Goal: Task Accomplishment & Management: Complete application form

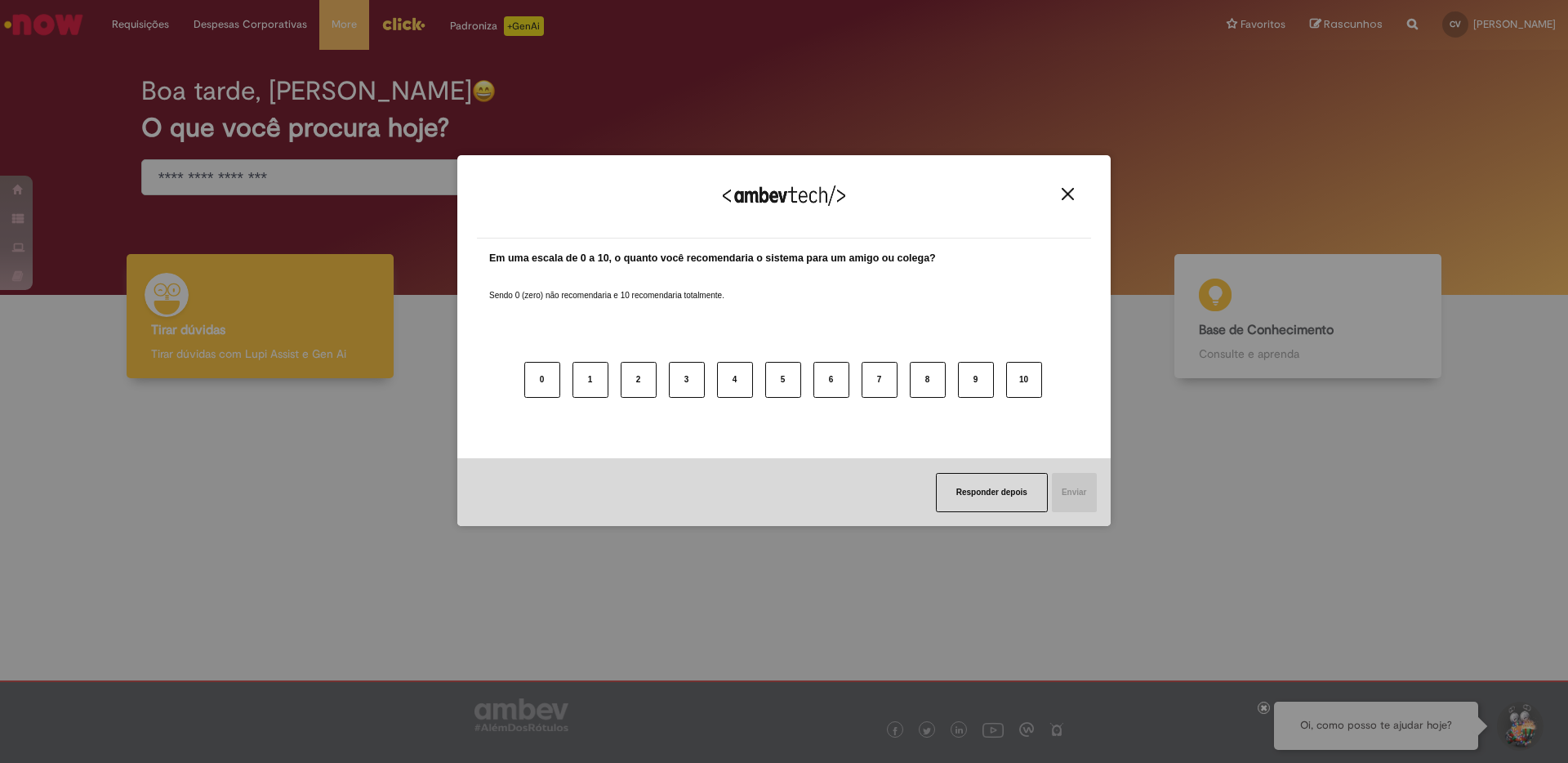
click at [1003, 333] on div "0 1 2 3 4 5 6 7 8 9 10" at bounding box center [784, 370] width 589 height 129
click at [1076, 188] on button "Close" at bounding box center [1067, 194] width 22 height 14
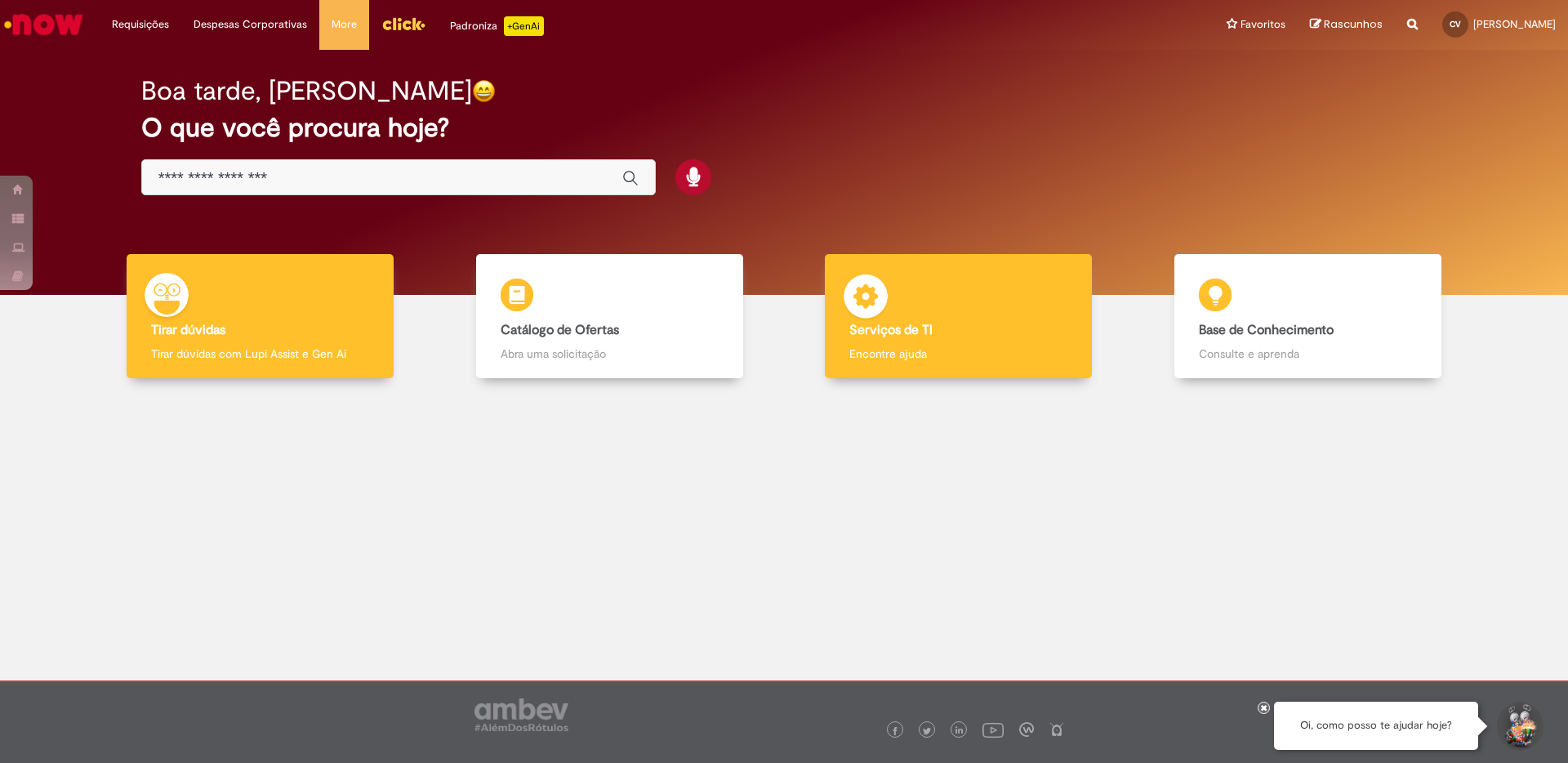
click at [996, 280] on div "Serviços de TI Serviços de TI Encontre ajuda" at bounding box center [958, 316] width 267 height 125
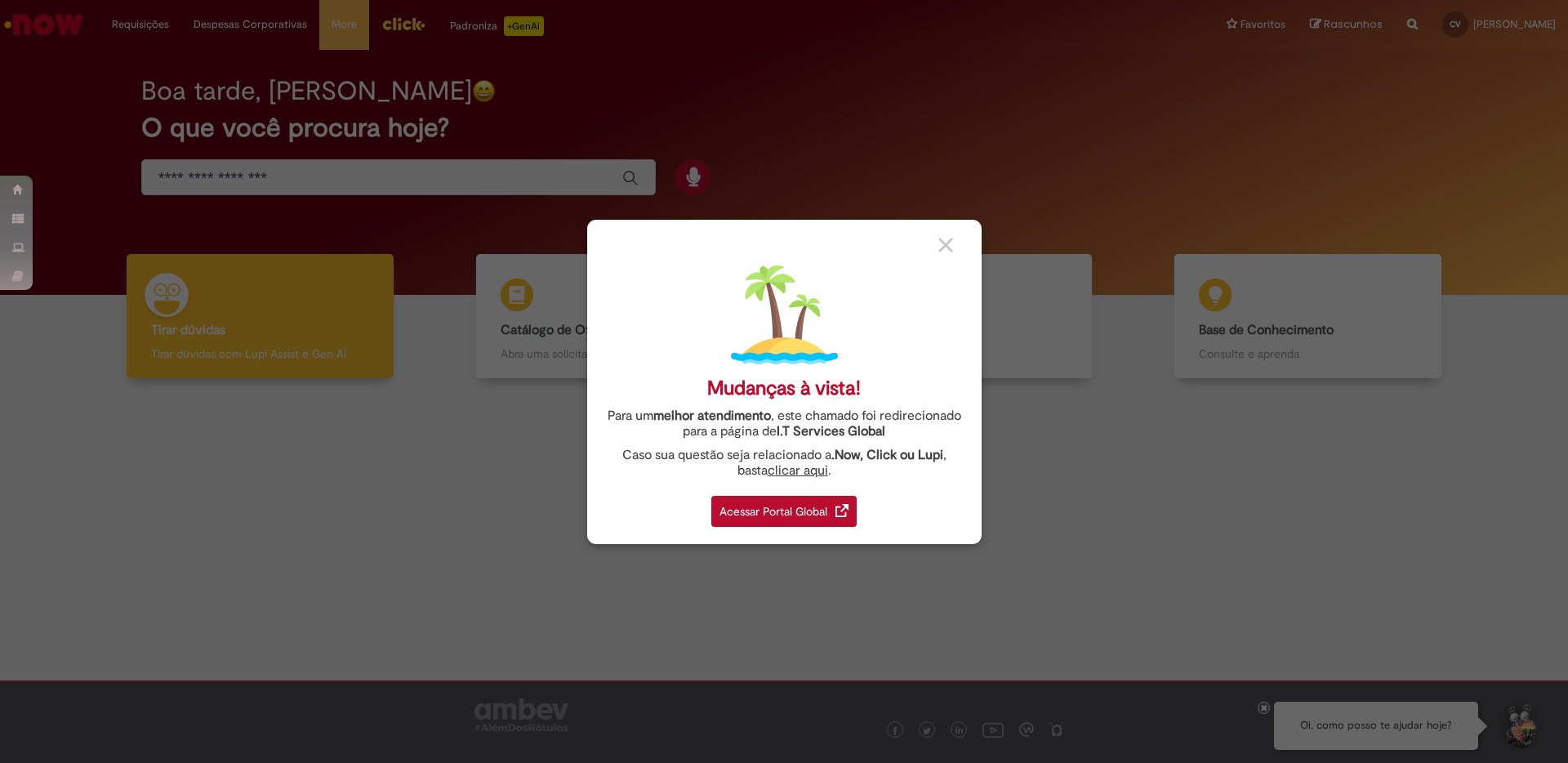
click at [773, 510] on div "Acessar Portal Global" at bounding box center [784, 511] width 145 height 31
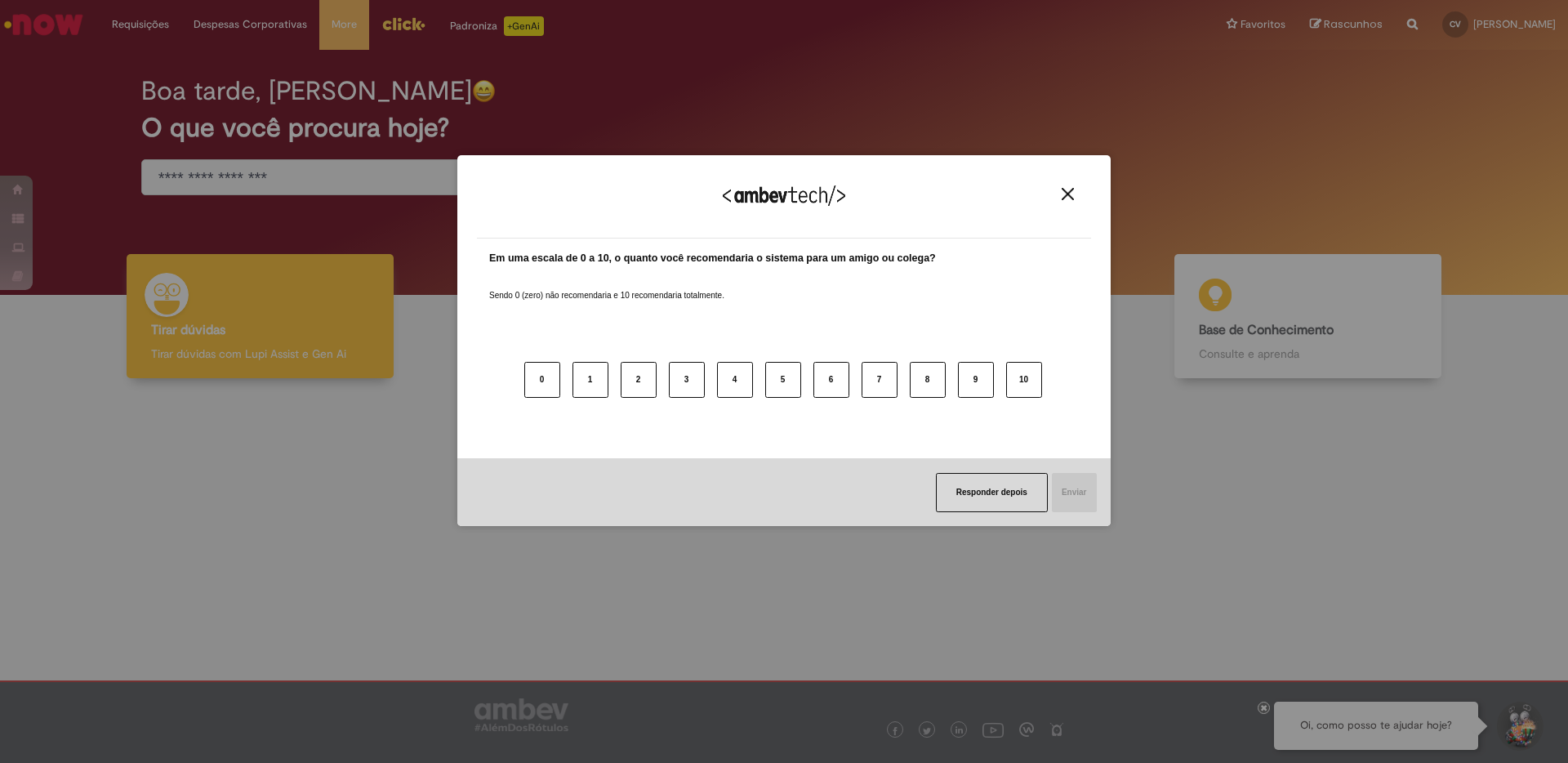
click at [1070, 192] on img "Close" at bounding box center [1067, 193] width 13 height 13
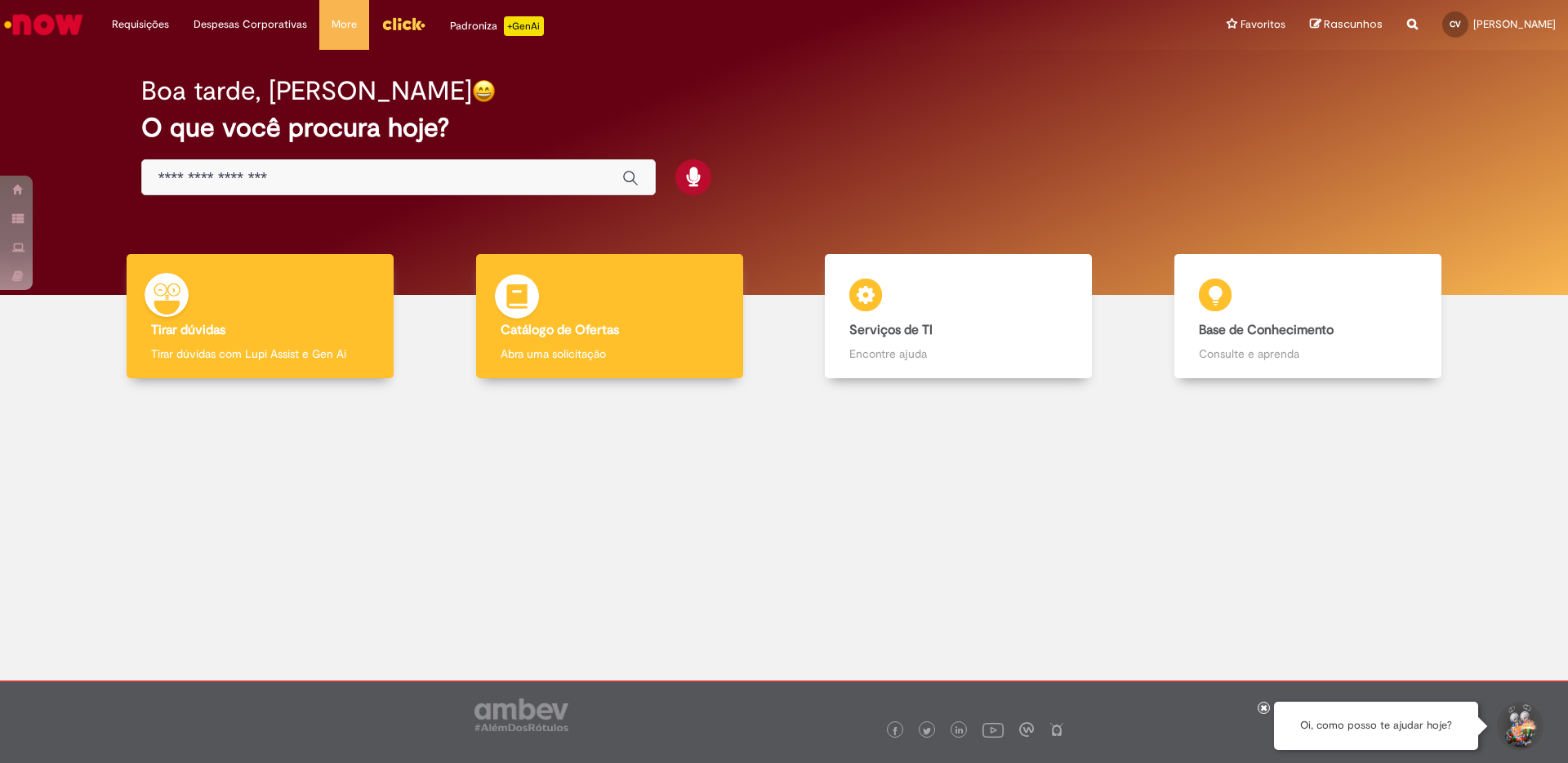
click at [645, 324] on h4 "Catálogo de Ofertas" at bounding box center [609, 330] width 218 height 15
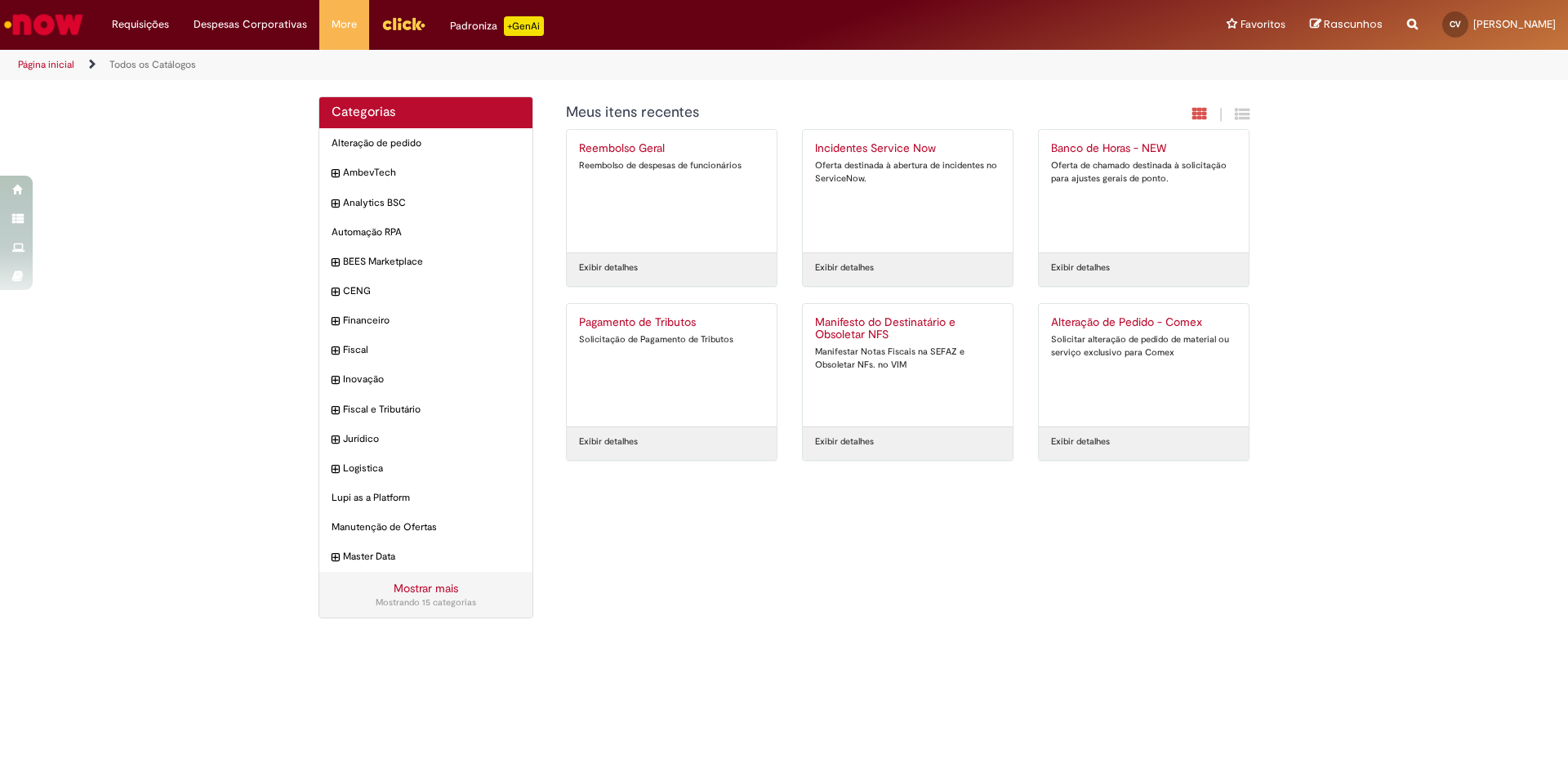
click at [415, 588] on link "Mostrar mais" at bounding box center [425, 587] width 64 height 15
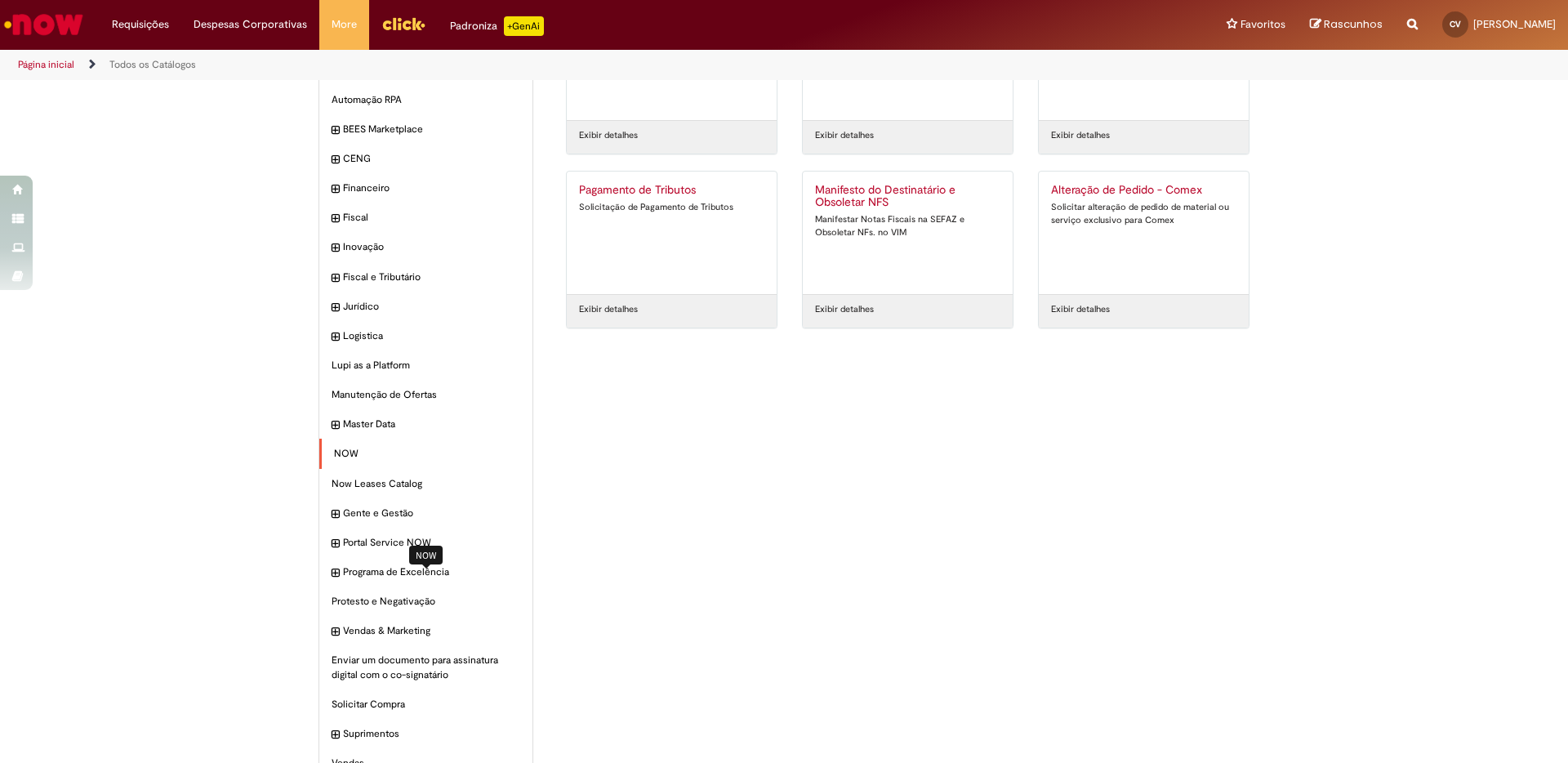
scroll to position [166, 0]
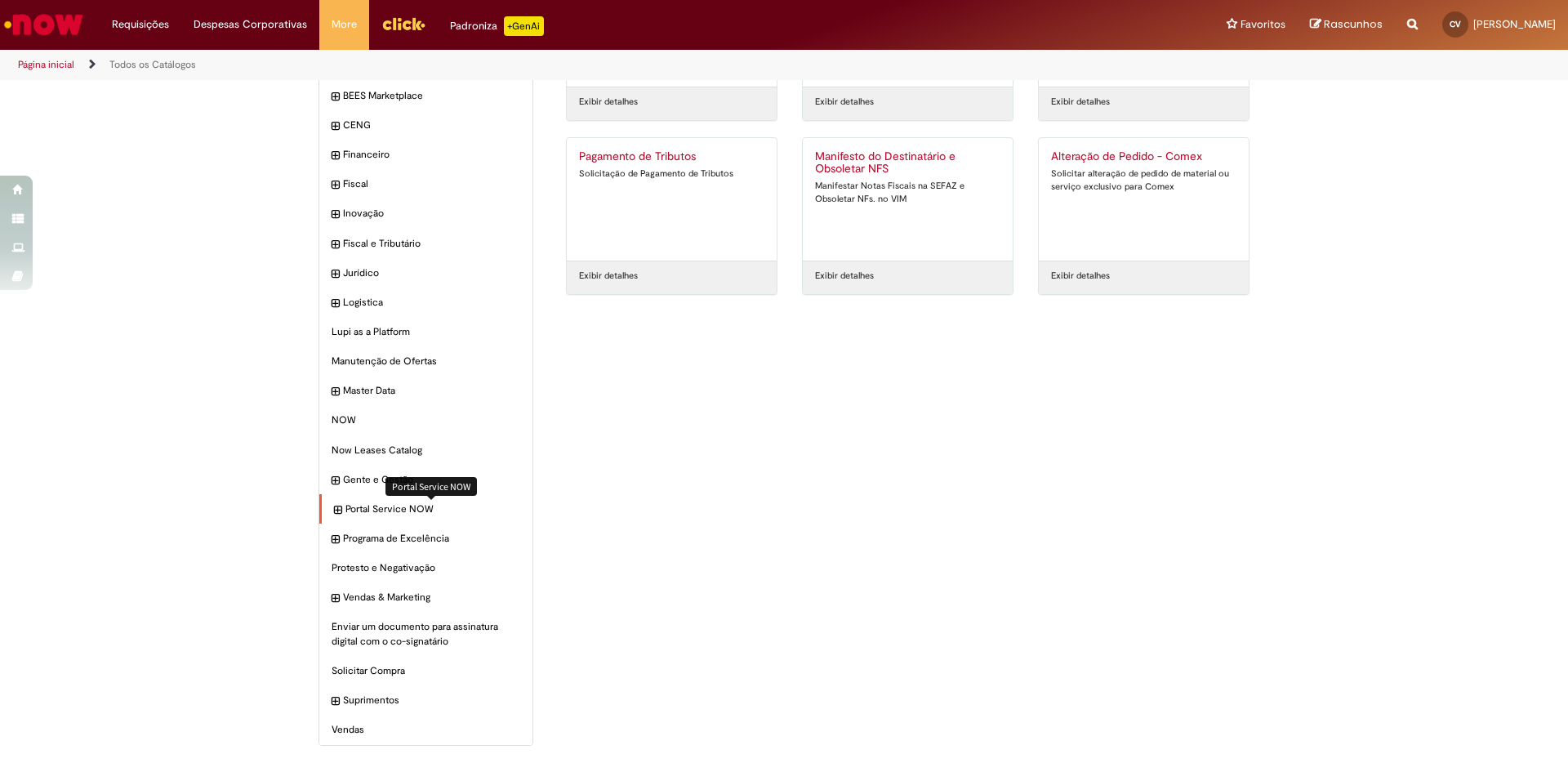
click at [413, 511] on span "Portal Service NOW Itens" at bounding box center [432, 509] width 175 height 14
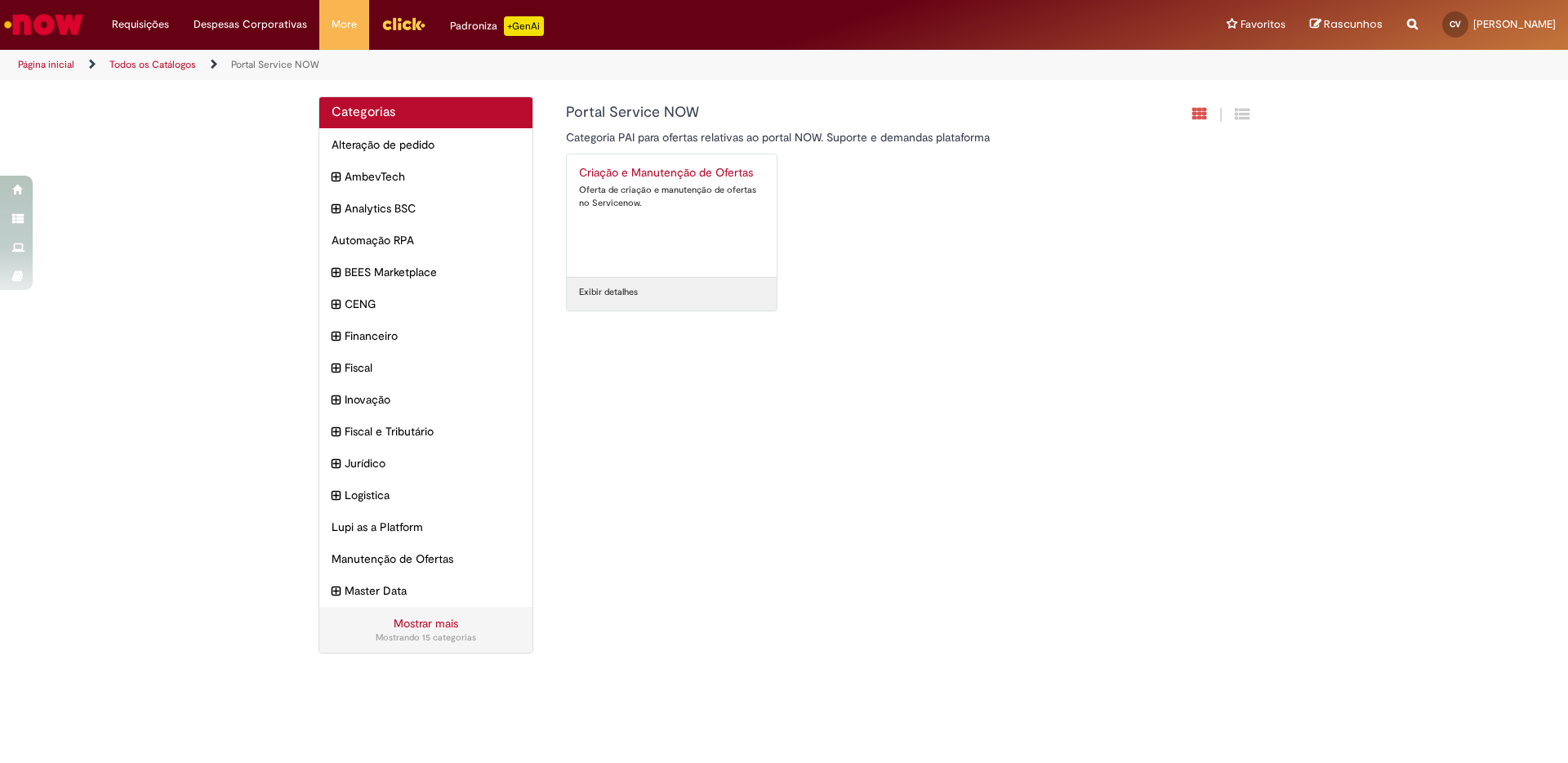
click at [693, 183] on div "Oferta de criação e manutenção de ofertas no Servicenow." at bounding box center [671, 196] width 185 height 25
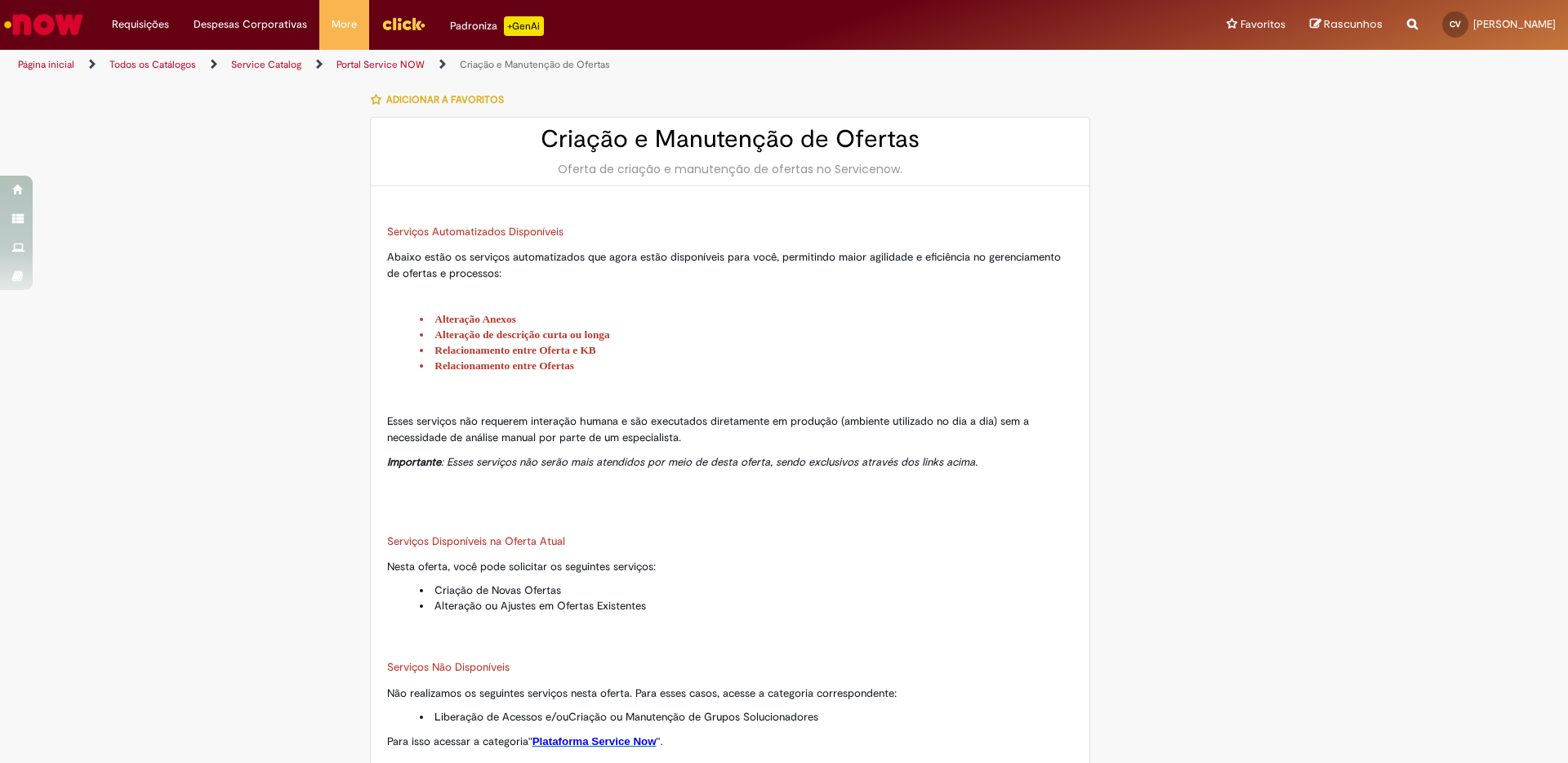
type input "********"
type input "**********"
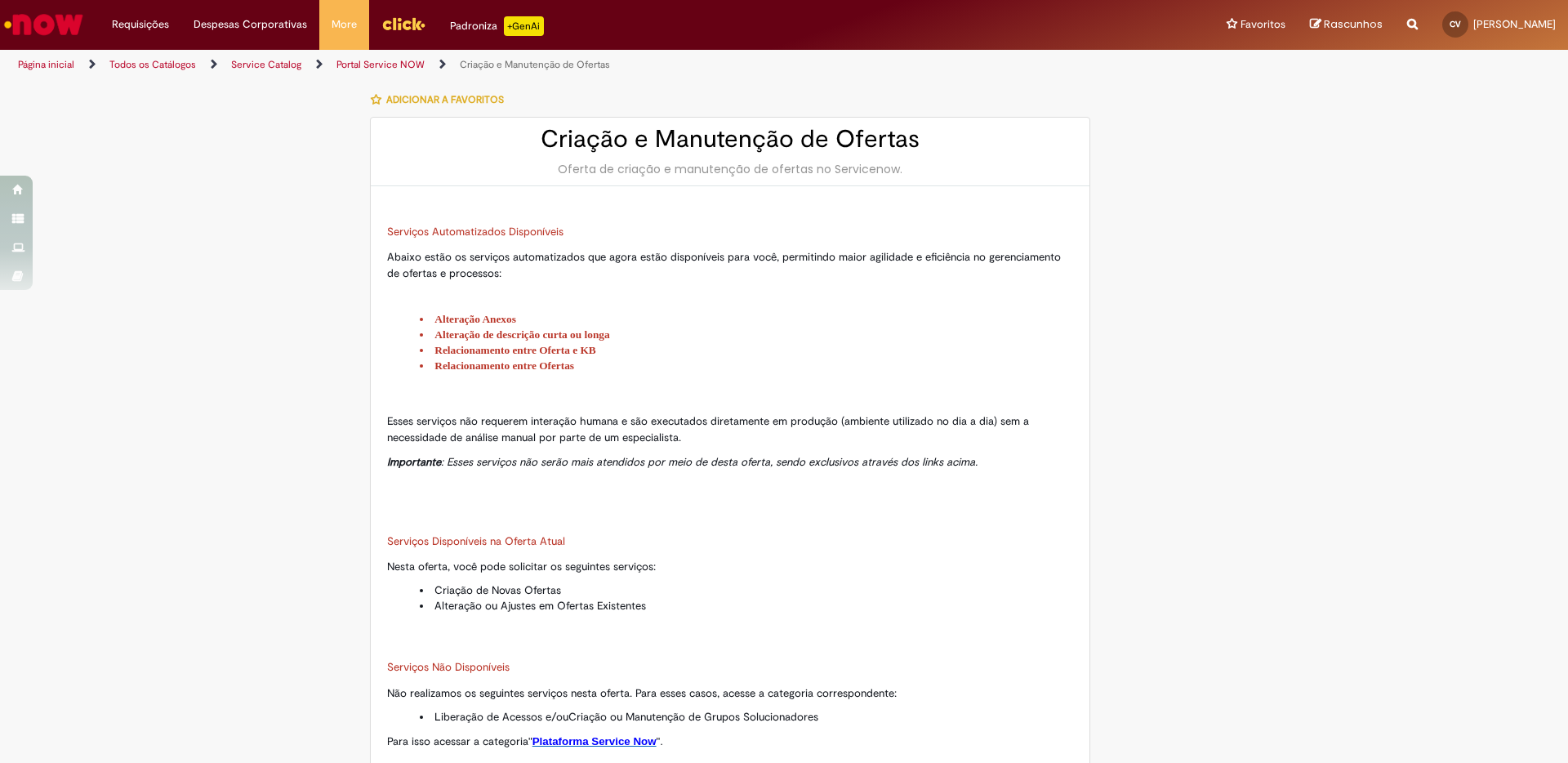
type input "****"
type input "**********"
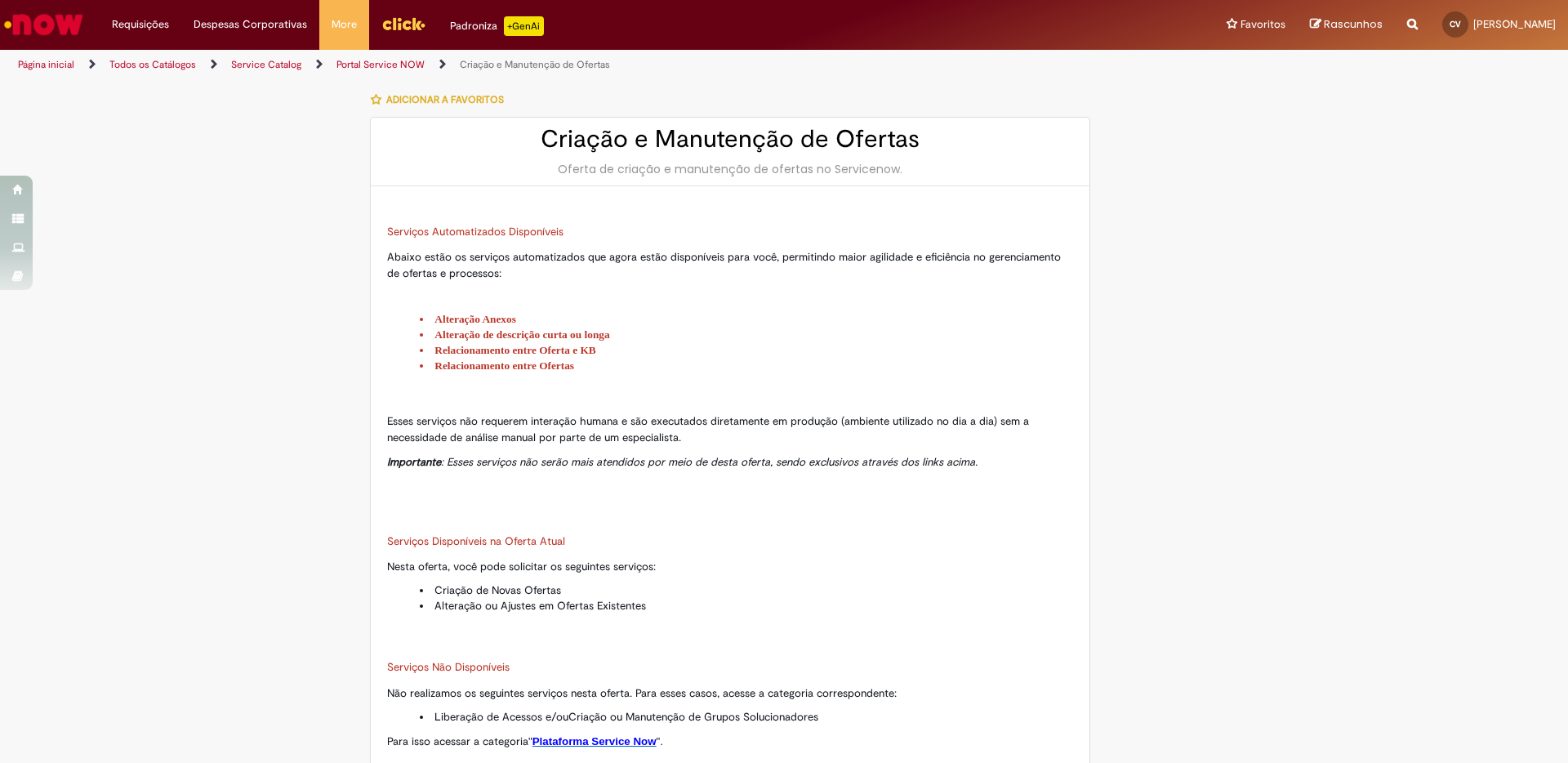
type input "**********"
click at [169, 68] on link "Todos os Catálogos" at bounding box center [152, 63] width 87 height 13
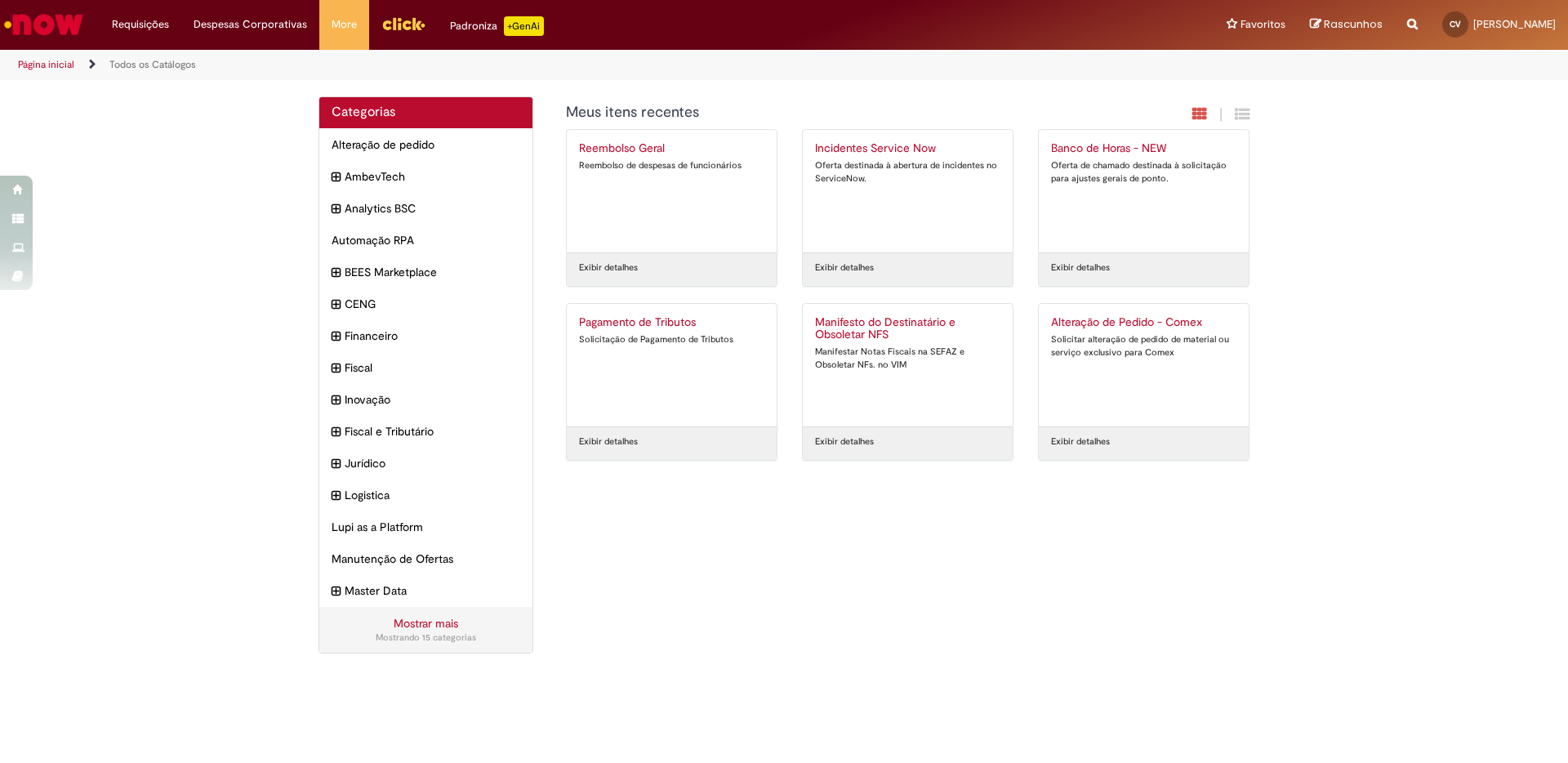
click at [443, 622] on link "Mostrar mais" at bounding box center [425, 622] width 64 height 15
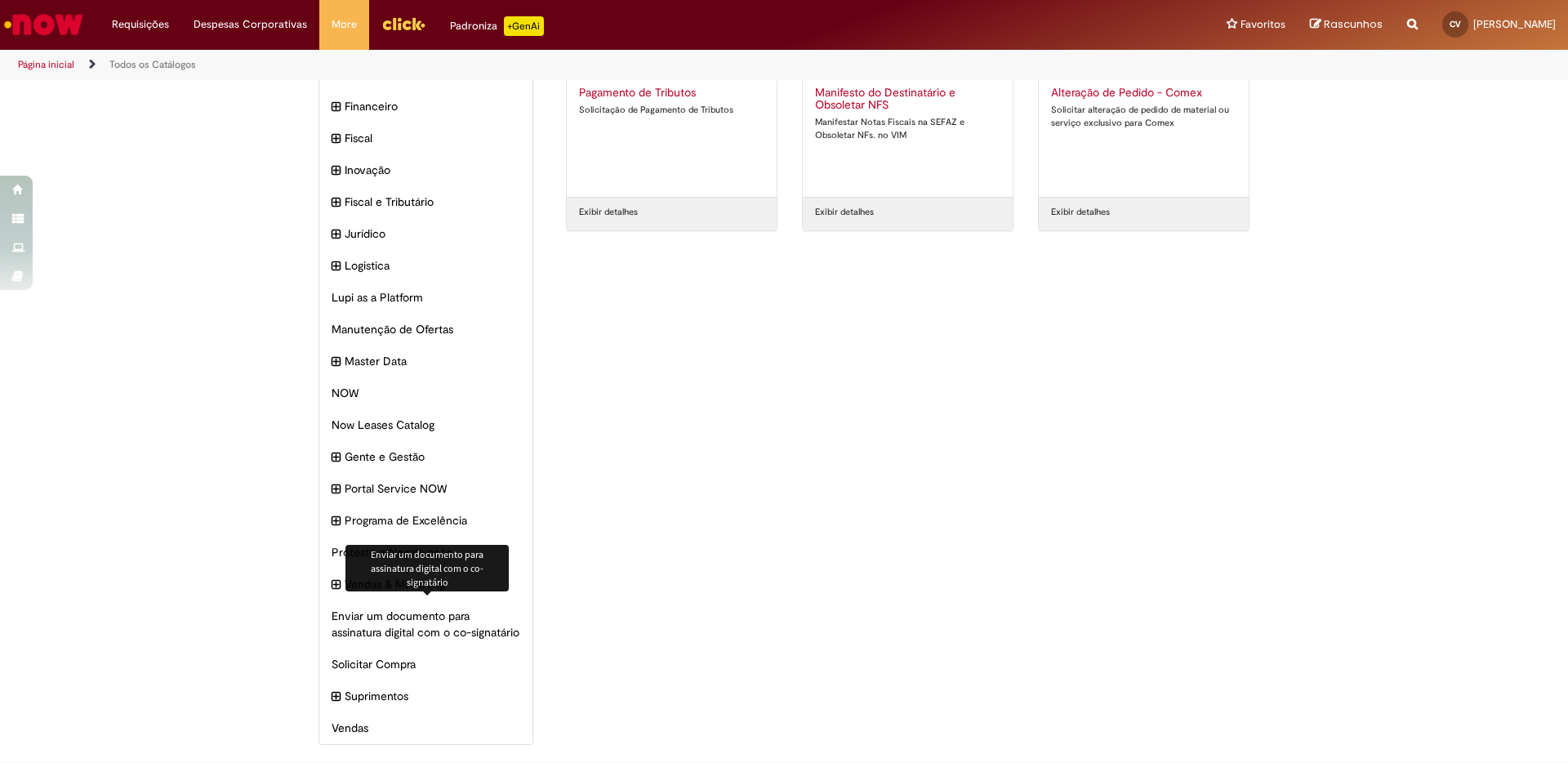
scroll to position [245, 0]
click at [337, 480] on icon "expandir categoria Portal Service NOW" at bounding box center [338, 489] width 9 height 18
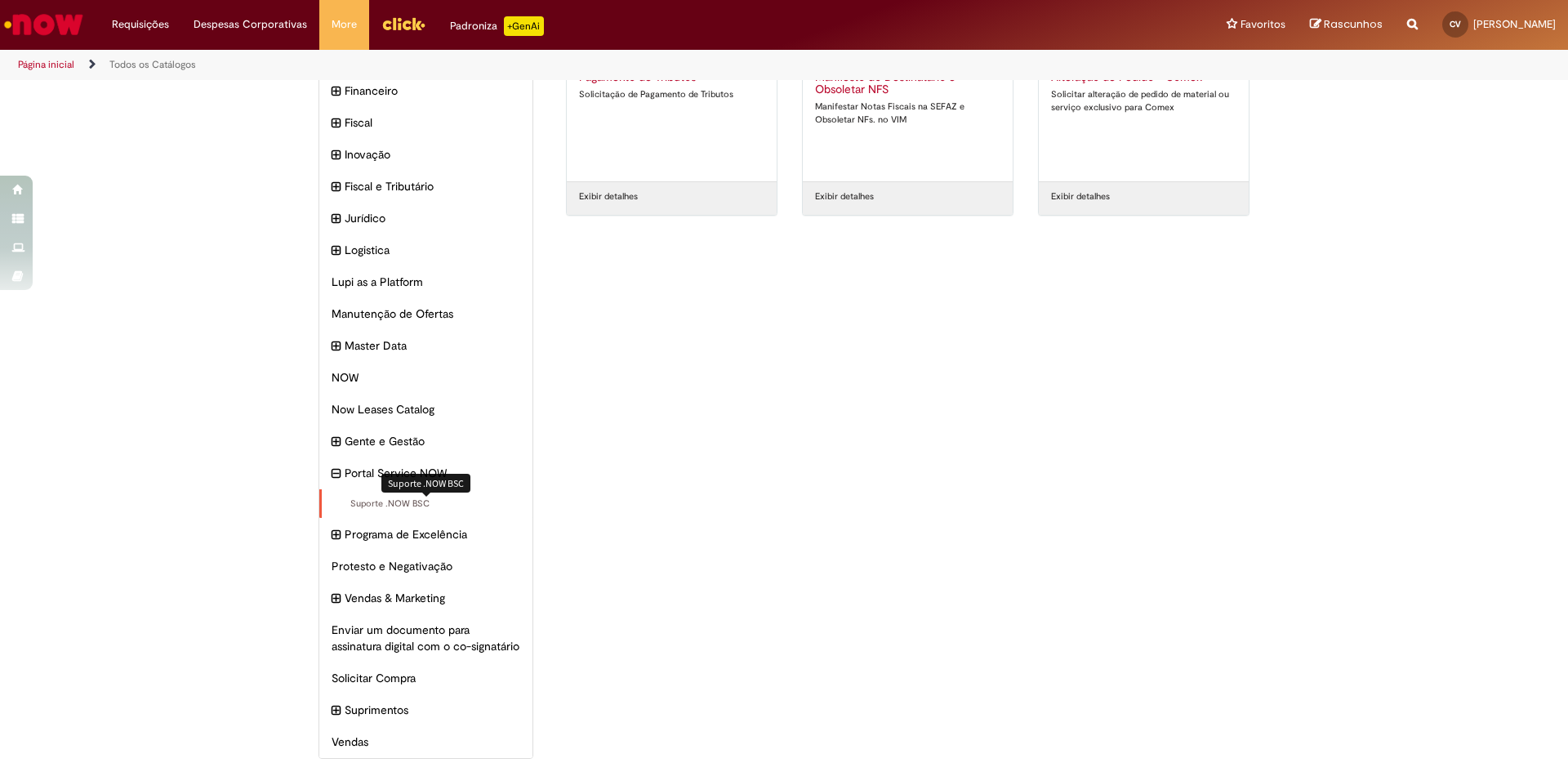
click at [374, 502] on span "Suporte .NOW BSC Itens" at bounding box center [426, 503] width 186 height 13
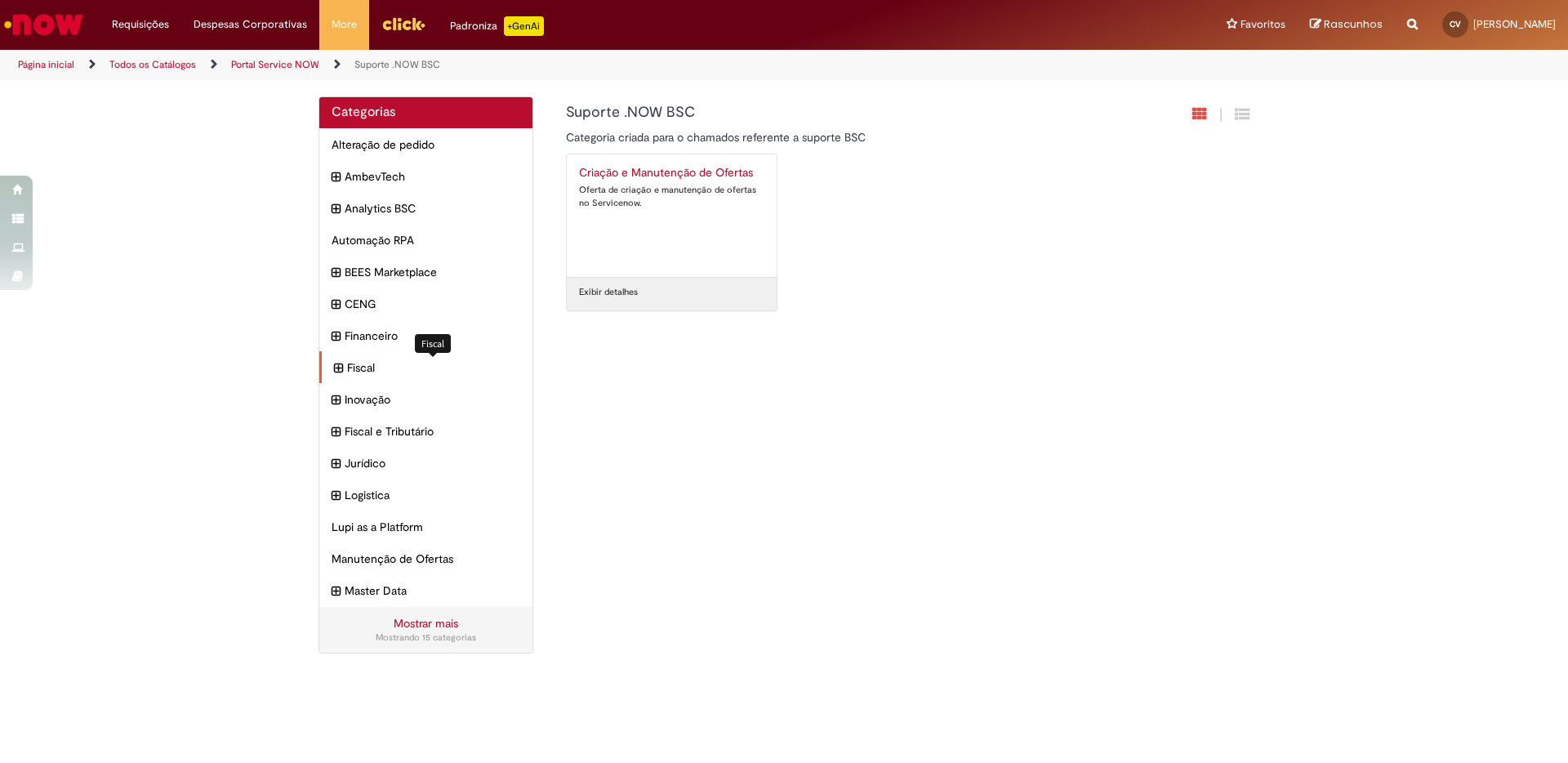
click at [362, 368] on span "Fiscal Itens" at bounding box center [433, 367] width 173 height 17
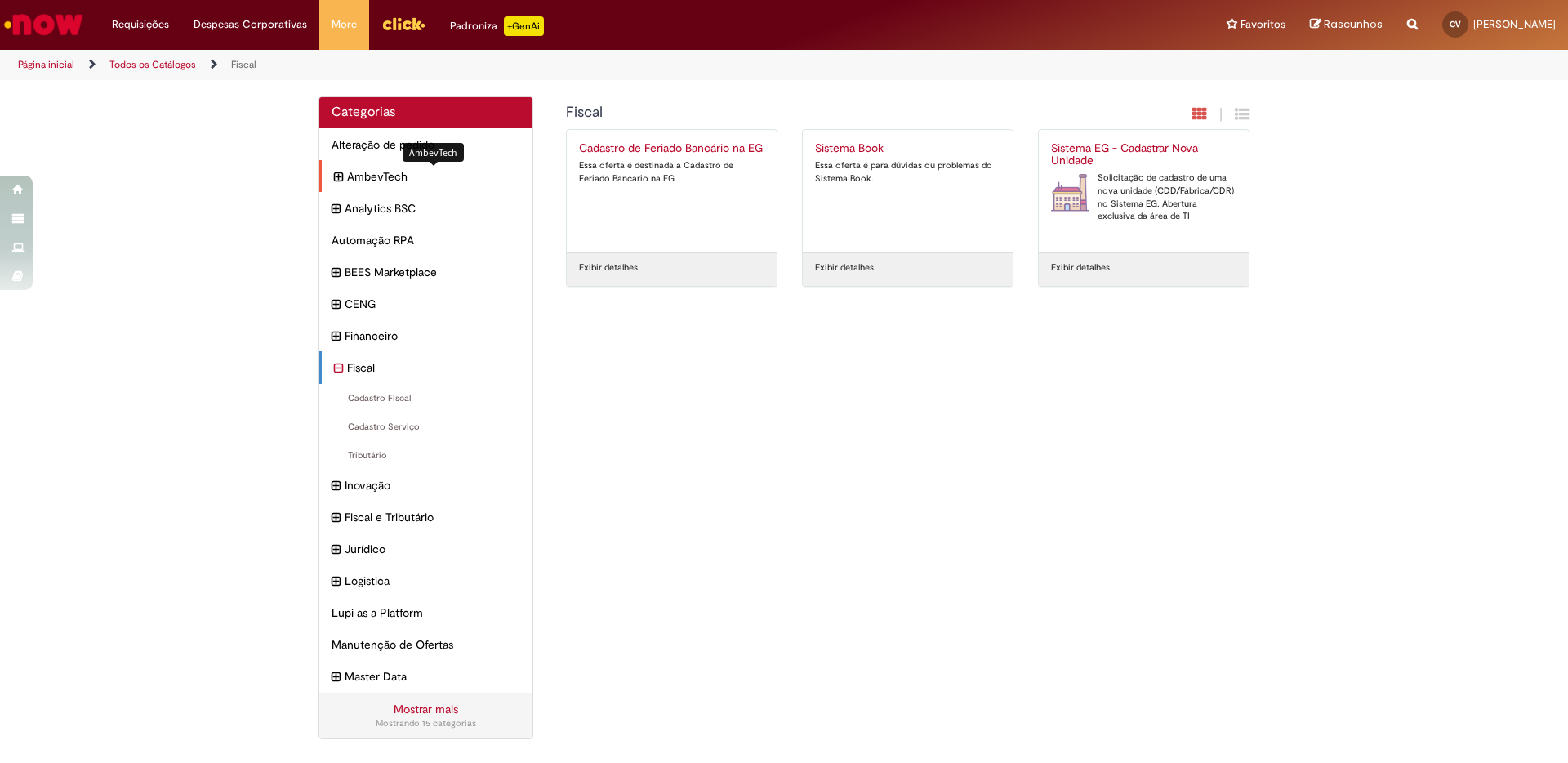
click at [392, 175] on span "AmbevTech Itens" at bounding box center [433, 176] width 173 height 17
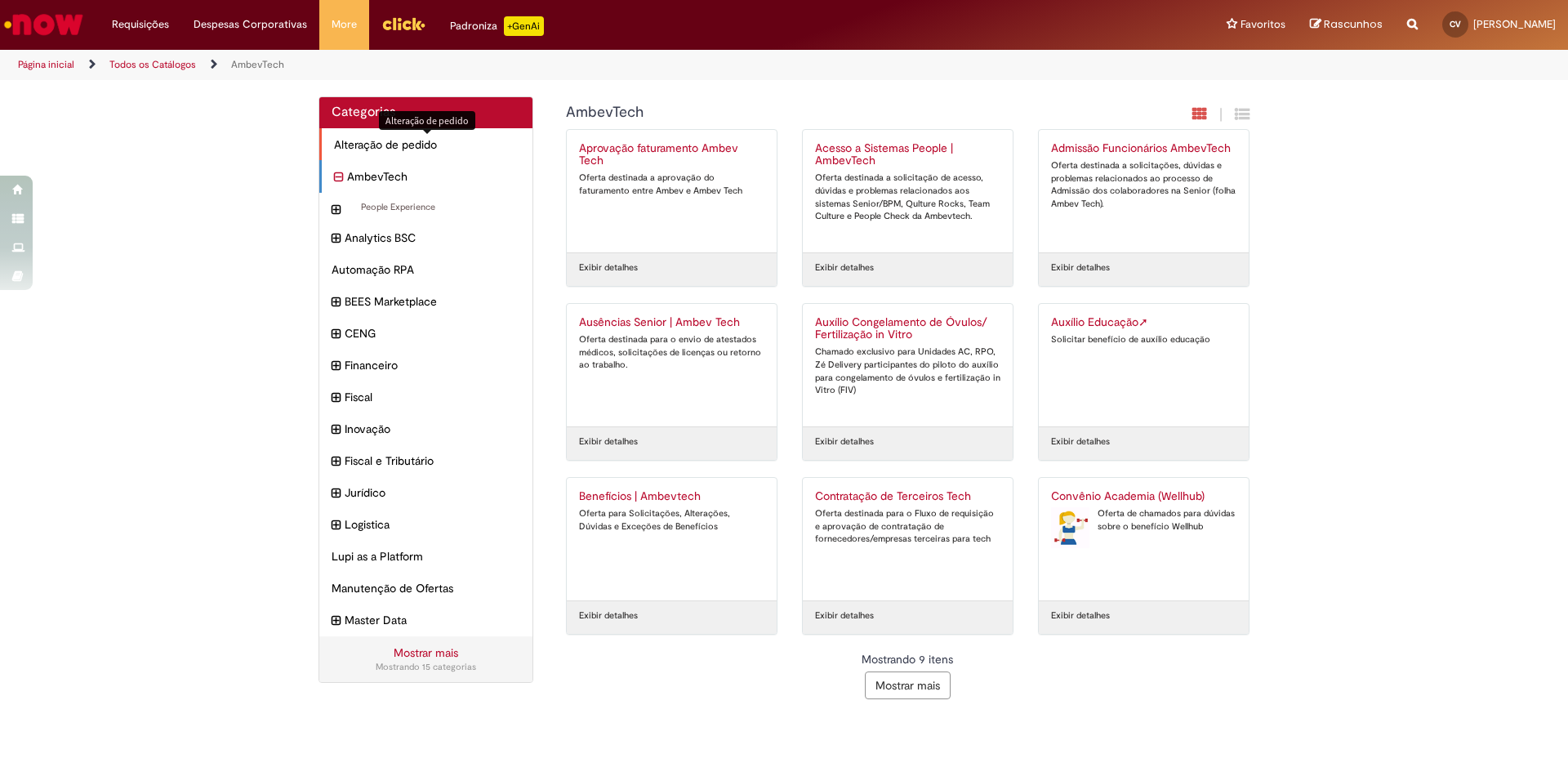
click at [385, 142] on span "Alteração de pedido Itens" at bounding box center [426, 144] width 186 height 17
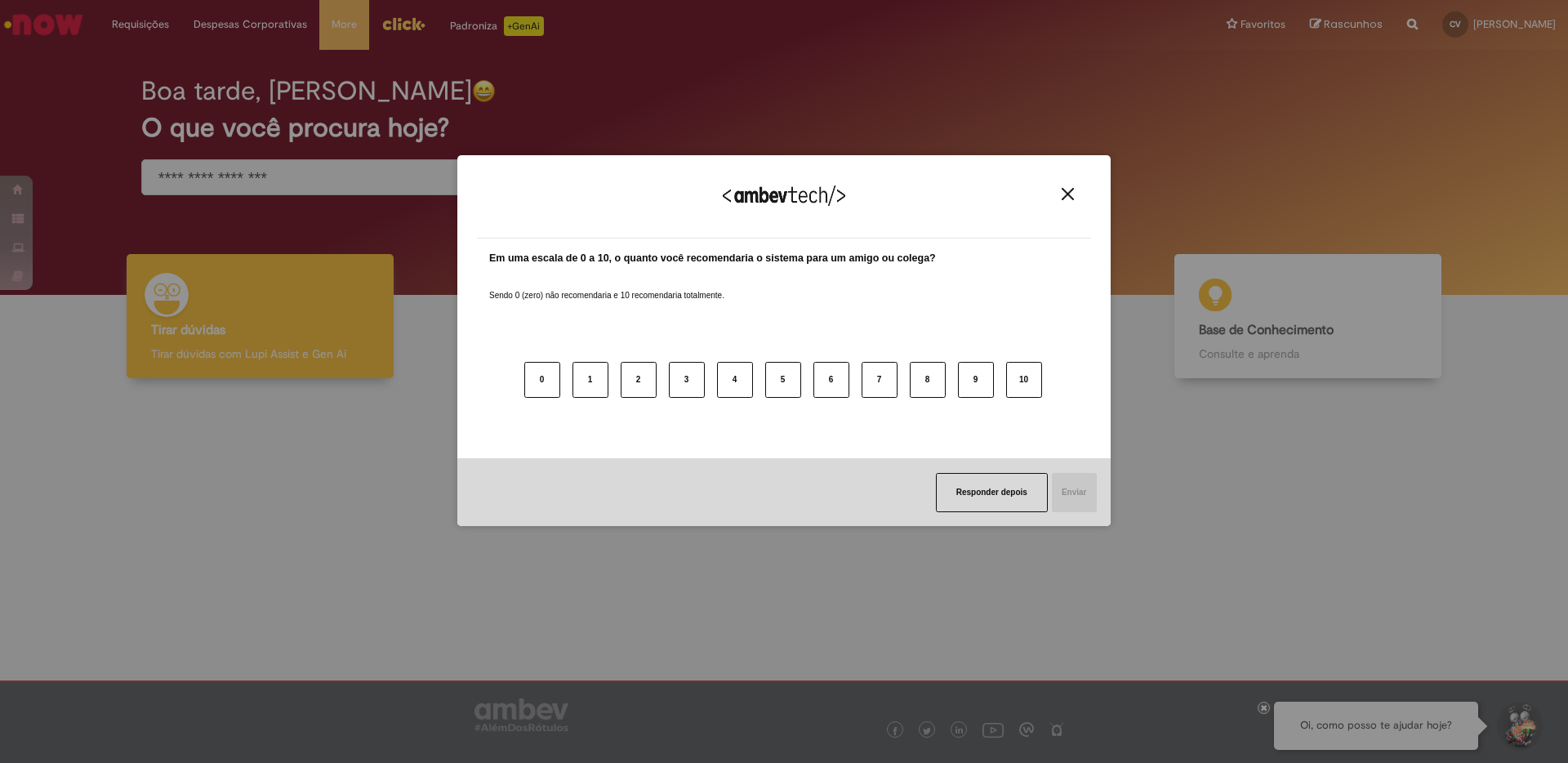
click at [1069, 194] on img "Close" at bounding box center [1067, 193] width 13 height 13
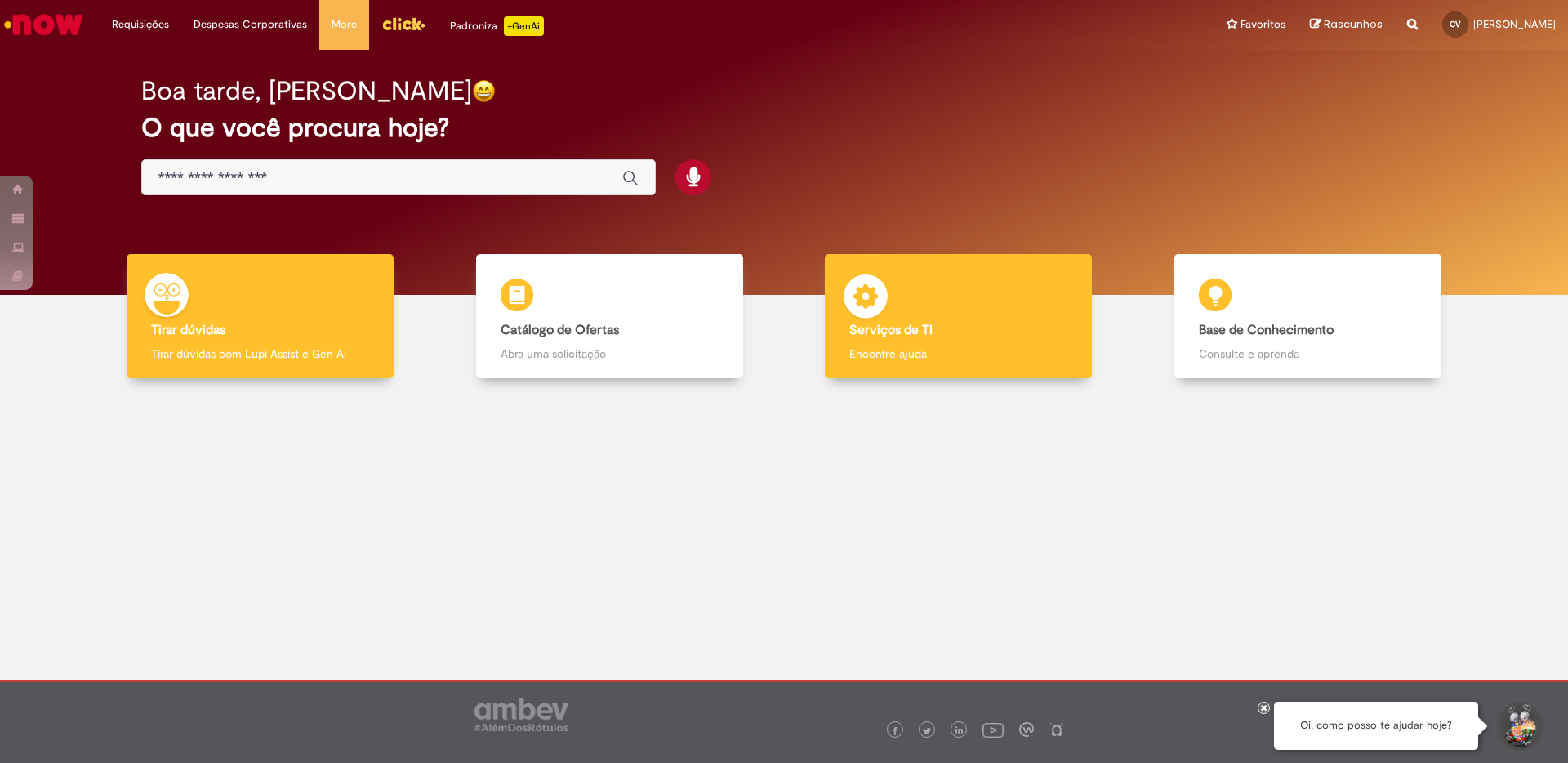
click at [954, 333] on h4 "Serviços de TI" at bounding box center [957, 330] width 218 height 15
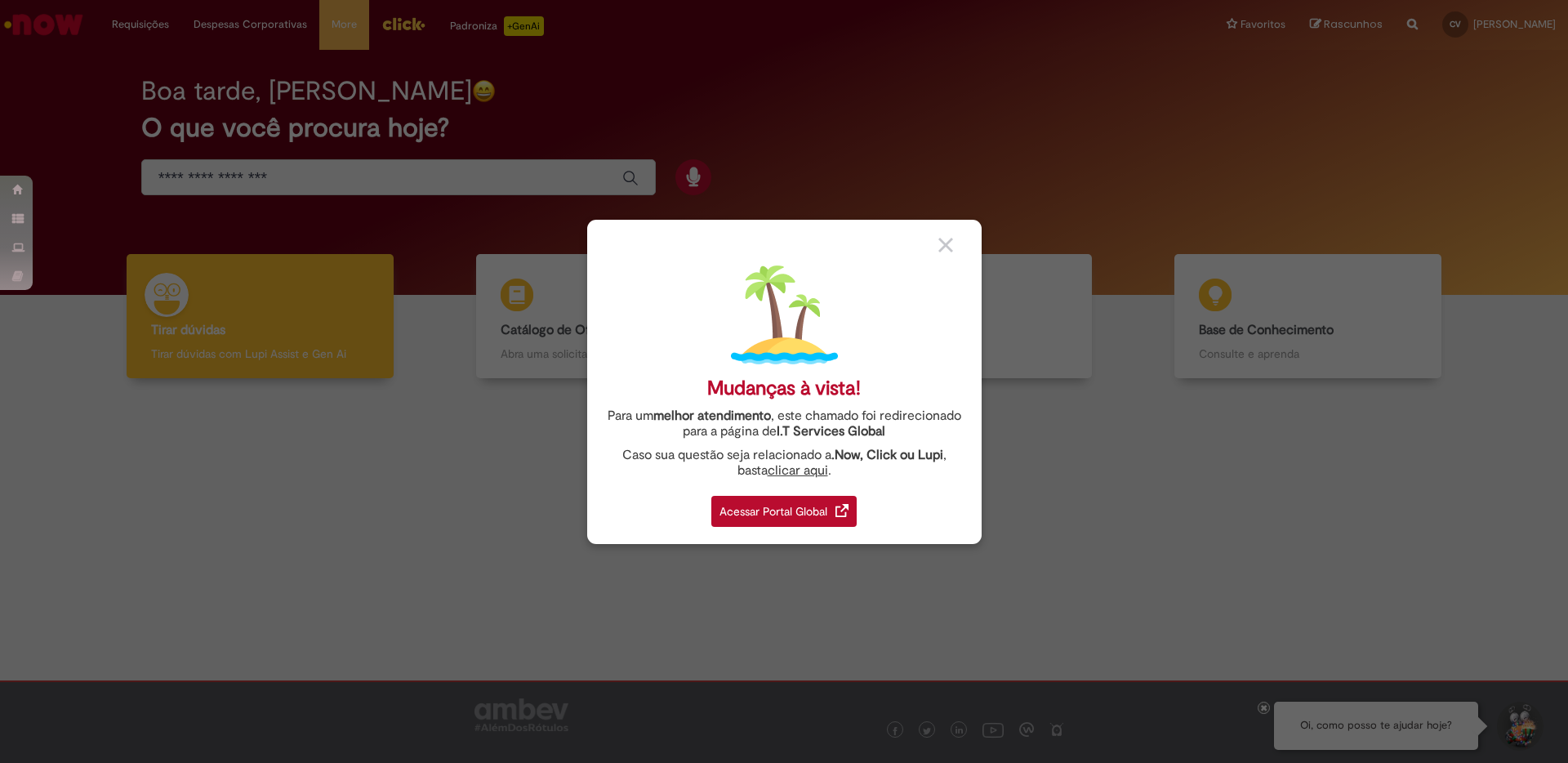
click at [776, 516] on div "Acessar Portal Global" at bounding box center [784, 511] width 145 height 31
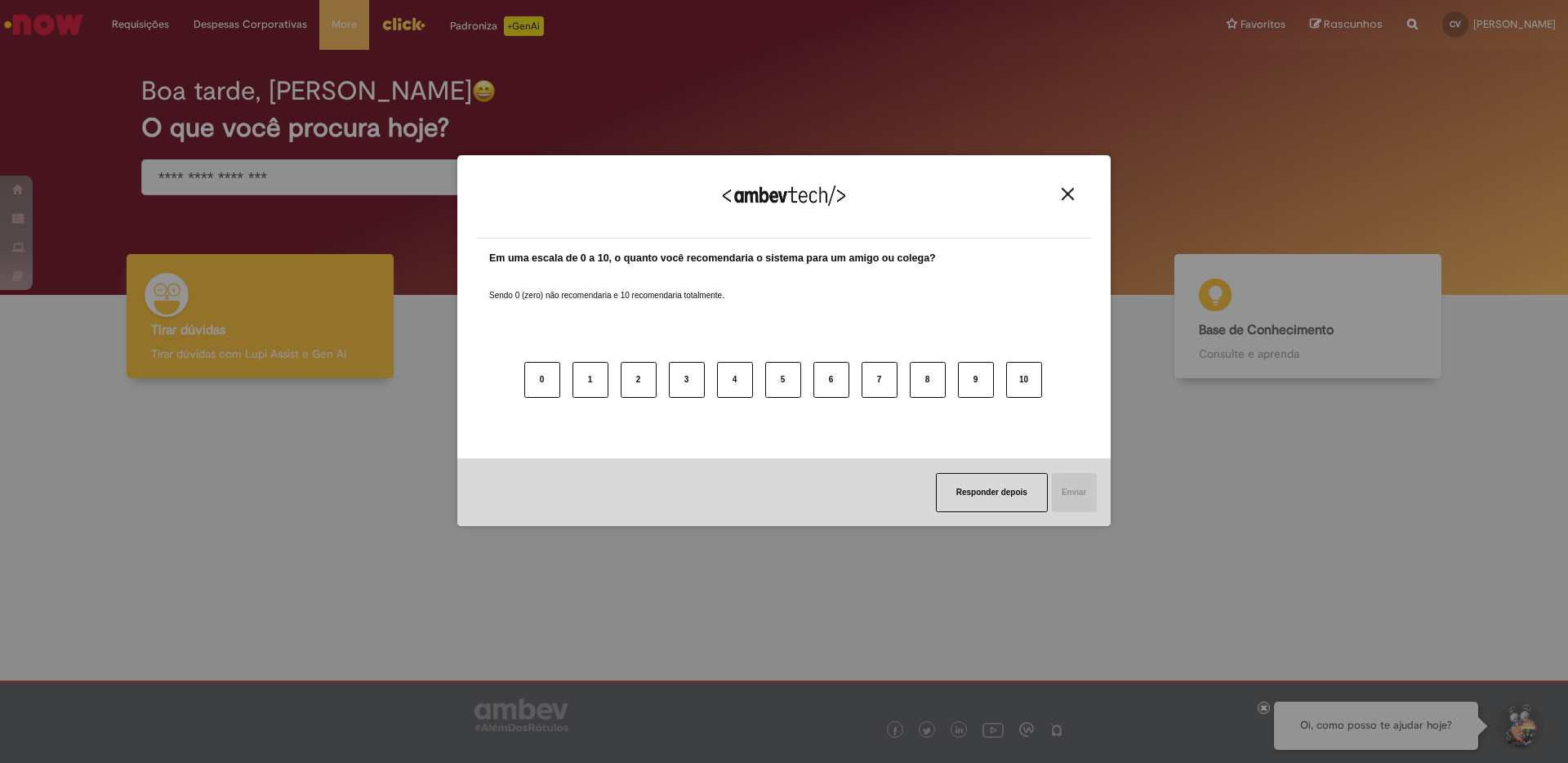
click at [1061, 201] on div "Agradecemos seu feedback!" at bounding box center [784, 206] width 614 height 63
click at [1065, 193] on img "Close" at bounding box center [1067, 193] width 13 height 13
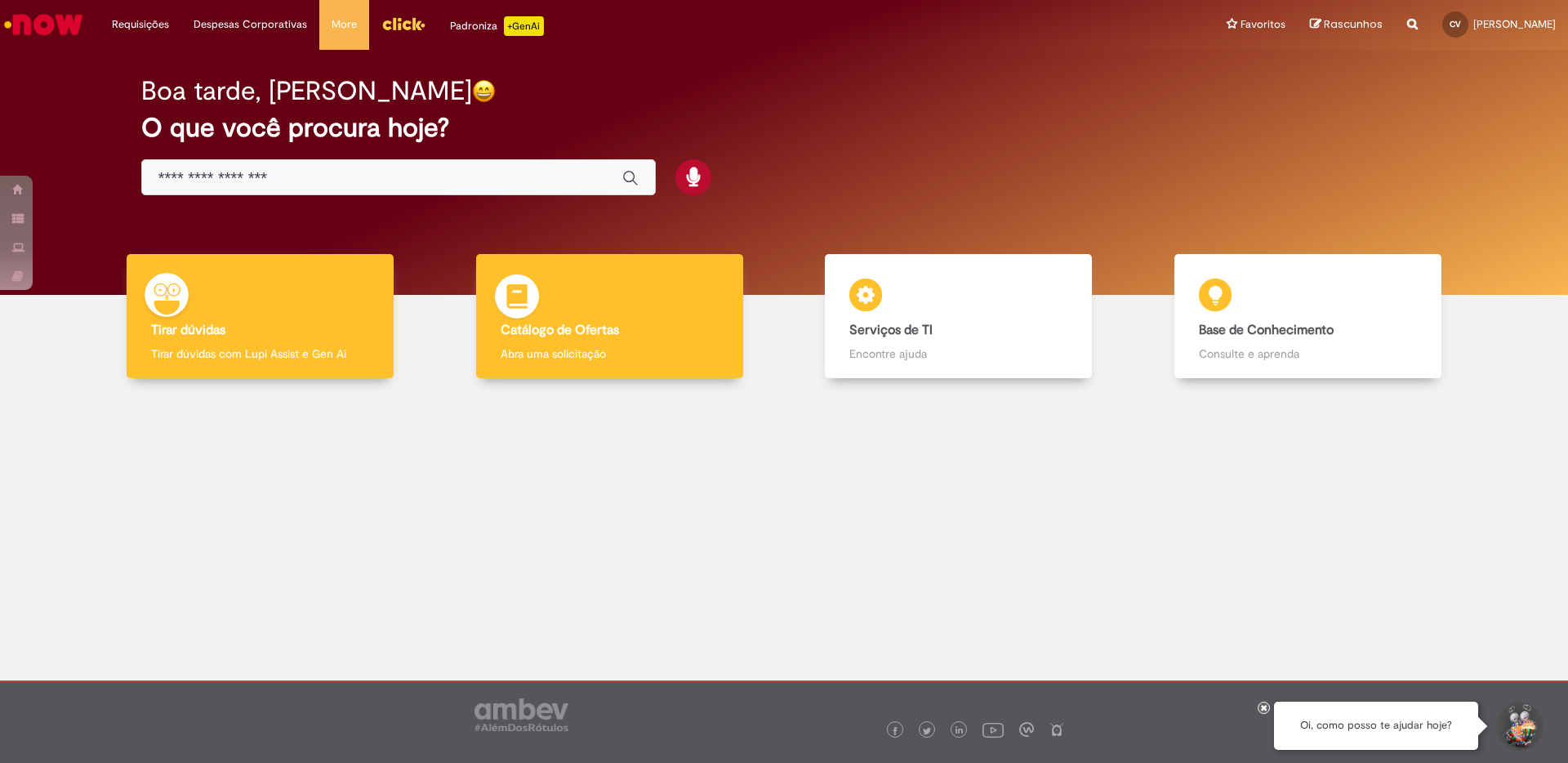
click at [708, 353] on p "Abra uma solicitação" at bounding box center [609, 353] width 218 height 17
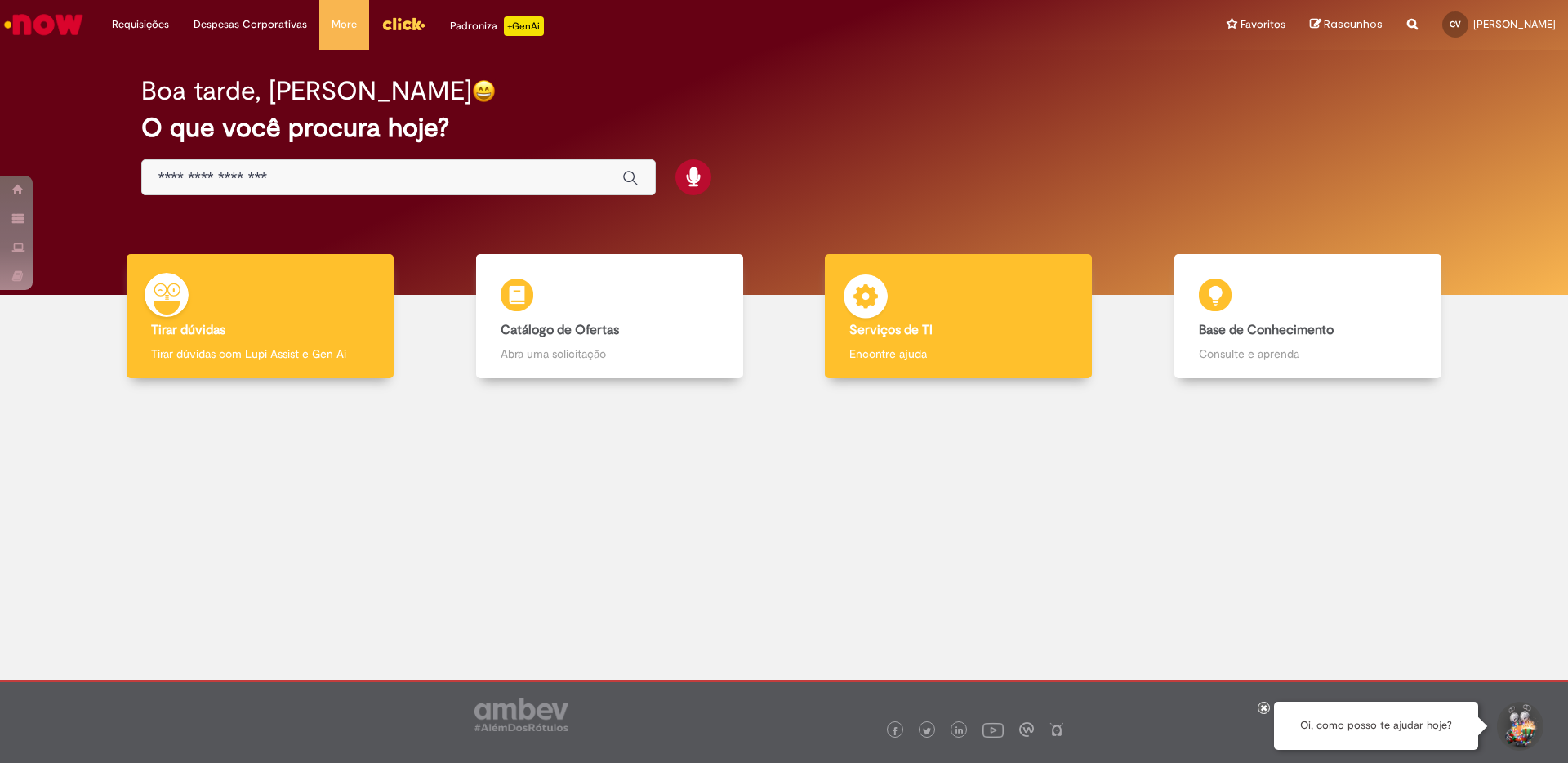
click at [963, 333] on h4 "Serviços de TI" at bounding box center [957, 330] width 218 height 15
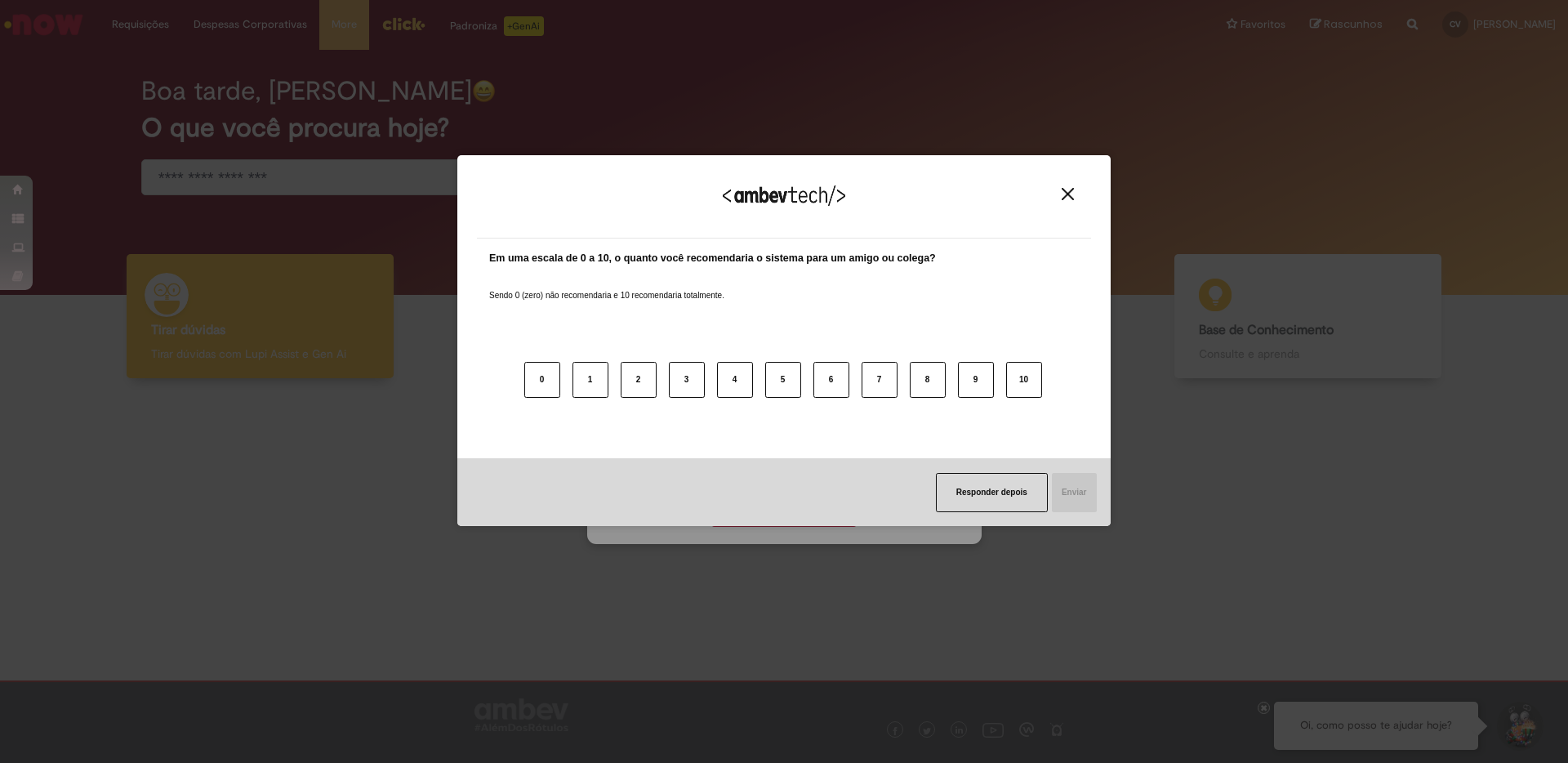
click at [1067, 187] on img "Close" at bounding box center [1067, 193] width 13 height 13
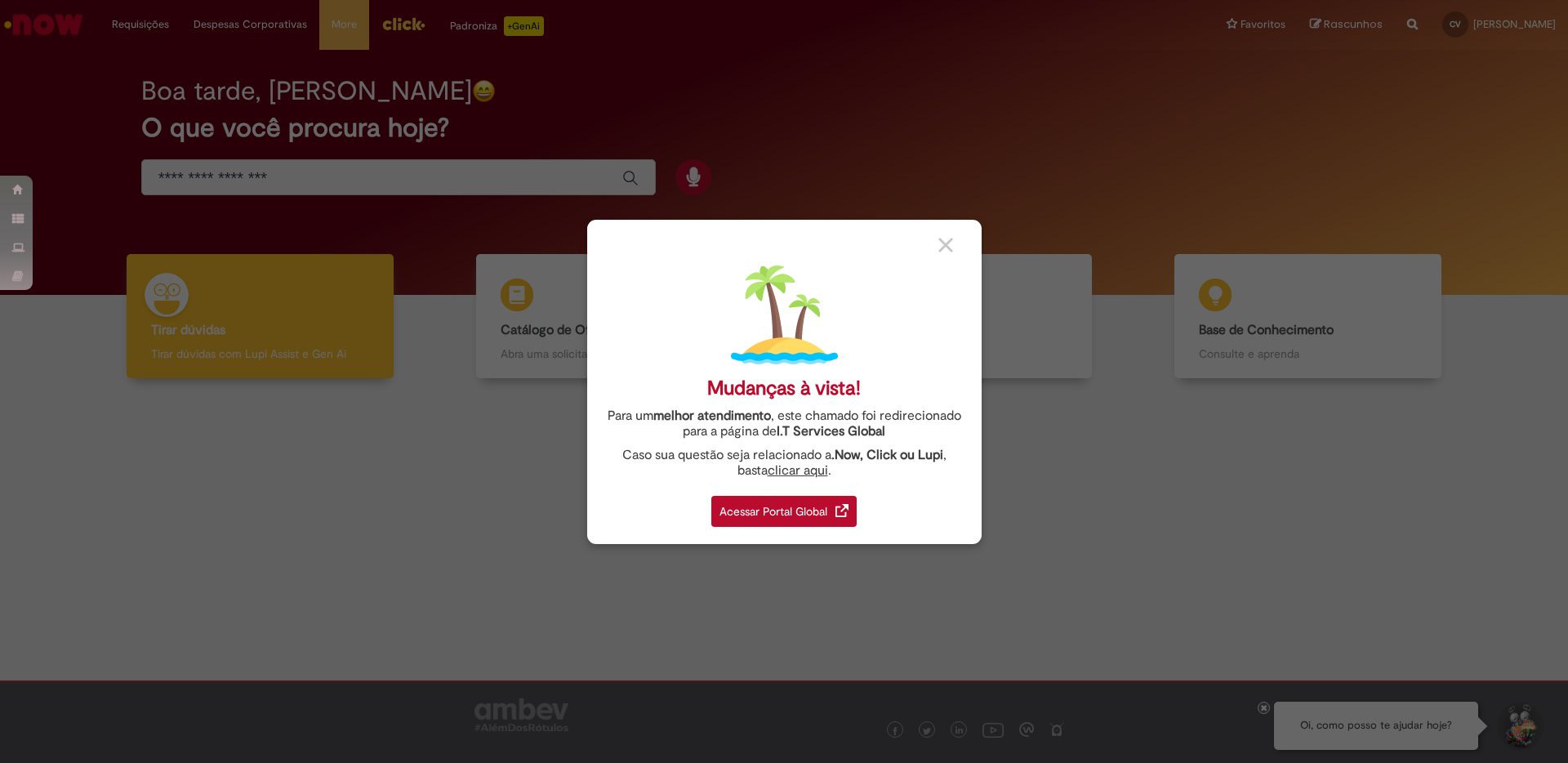
click at [945, 243] on img at bounding box center [945, 245] width 15 height 15
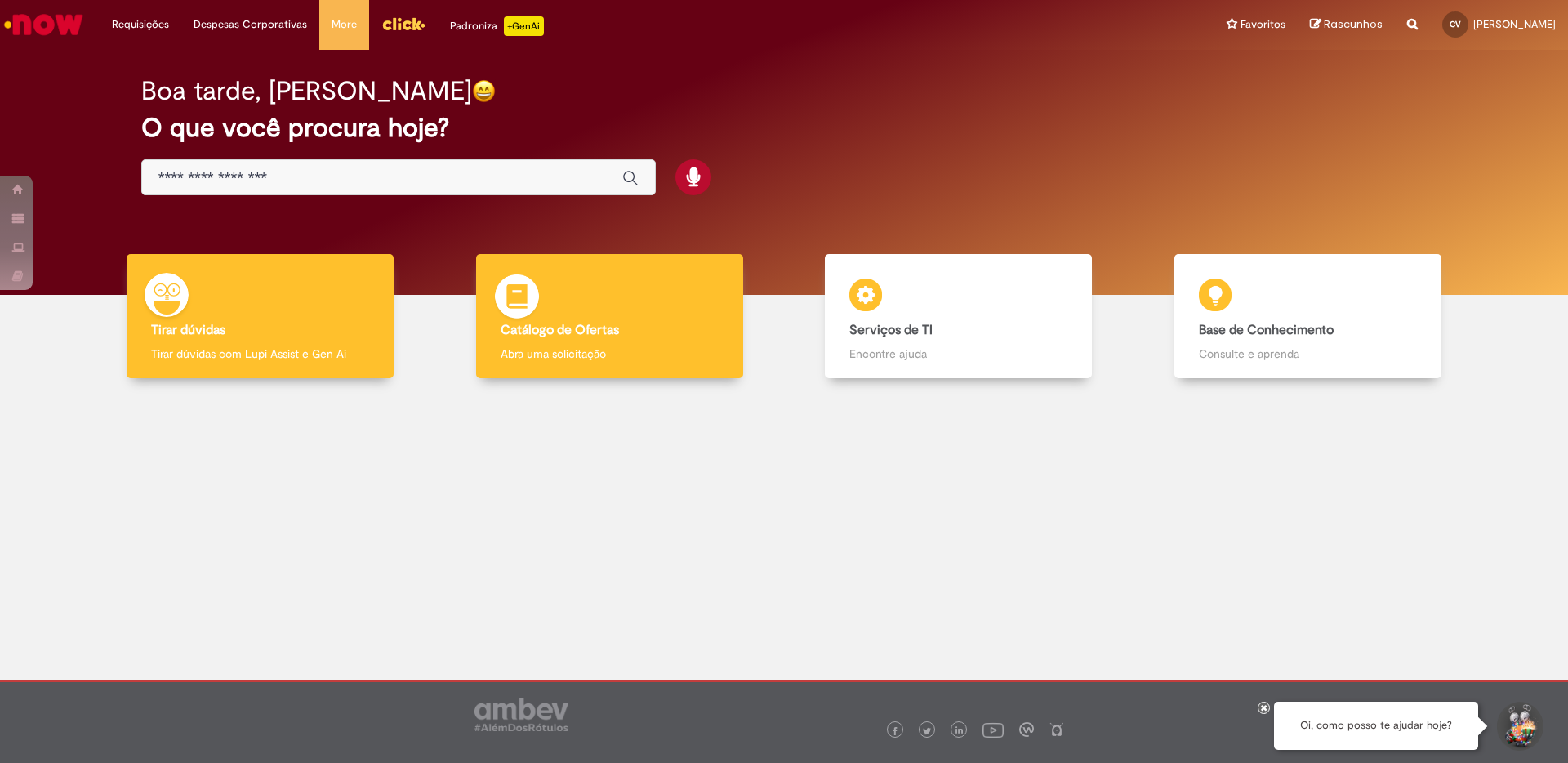
click at [617, 317] on div "Catálogo de Ofertas Catálogo de Ofertas Abra uma solicitação" at bounding box center [610, 316] width 267 height 125
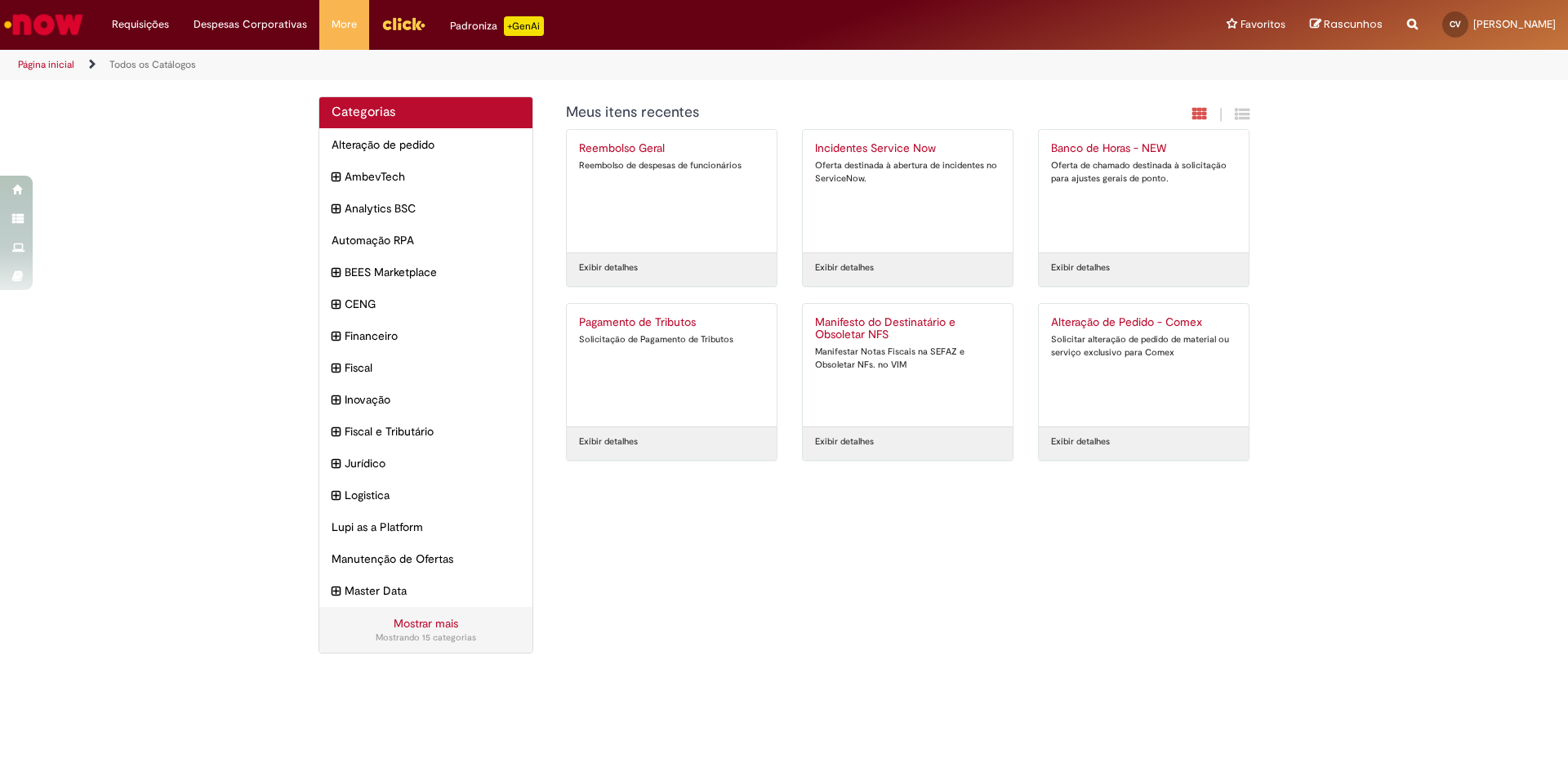
click at [428, 629] on link "Mostrar mais" at bounding box center [425, 622] width 64 height 15
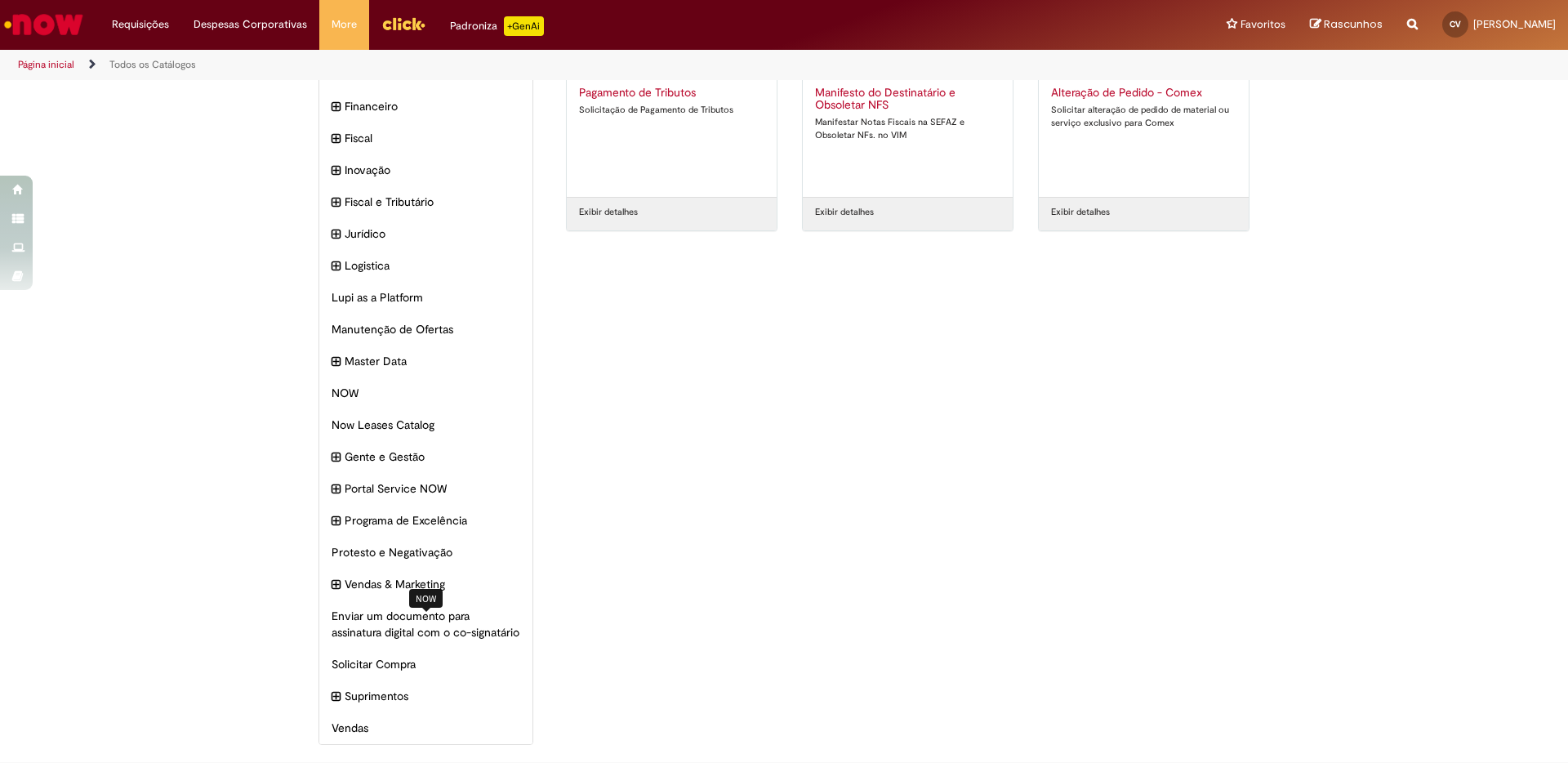
scroll to position [245, 0]
click at [400, 480] on span "Portal Service NOW Itens" at bounding box center [433, 488] width 173 height 17
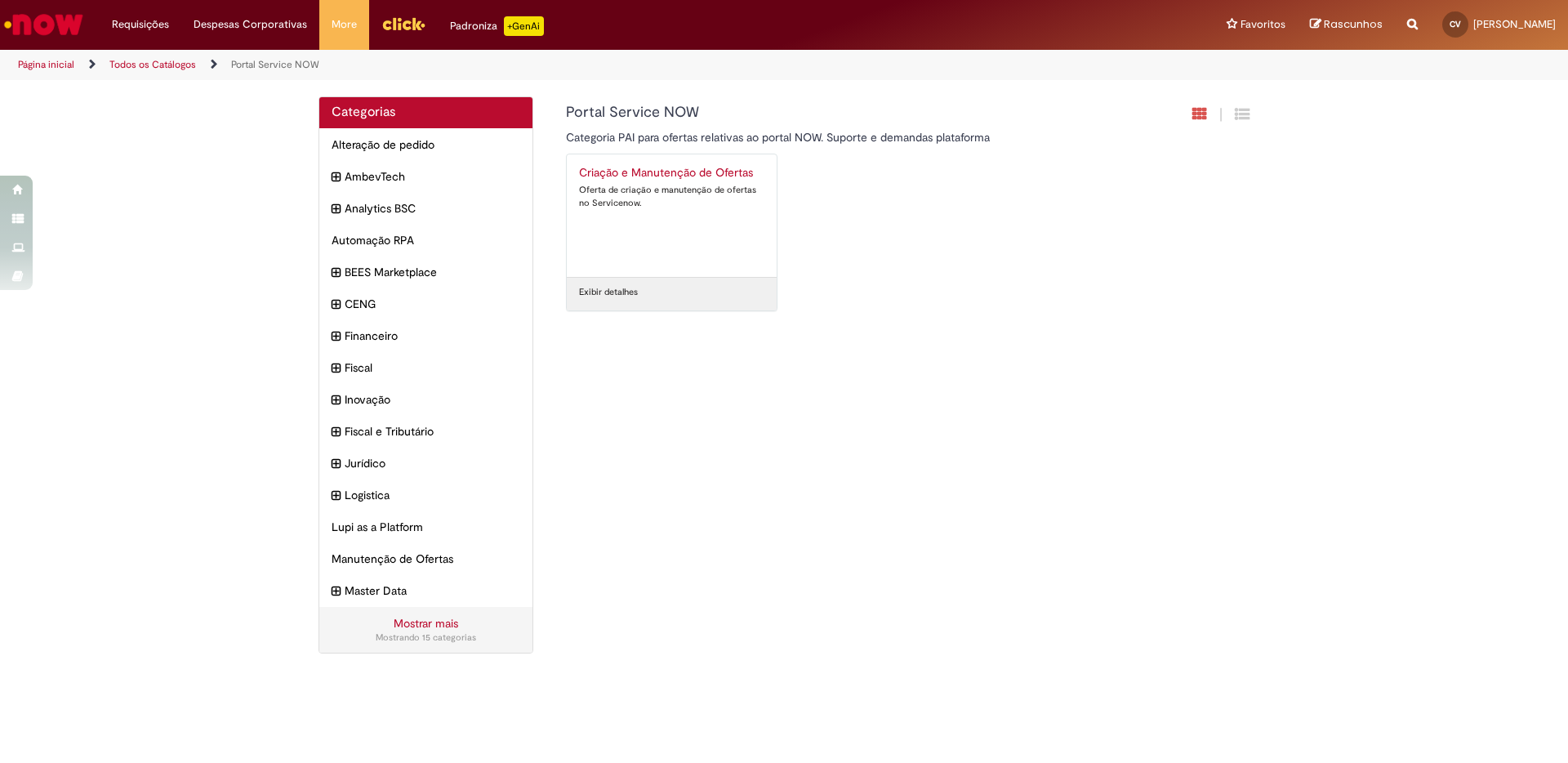
click at [413, 624] on link "Mostrar mais" at bounding box center [425, 622] width 64 height 15
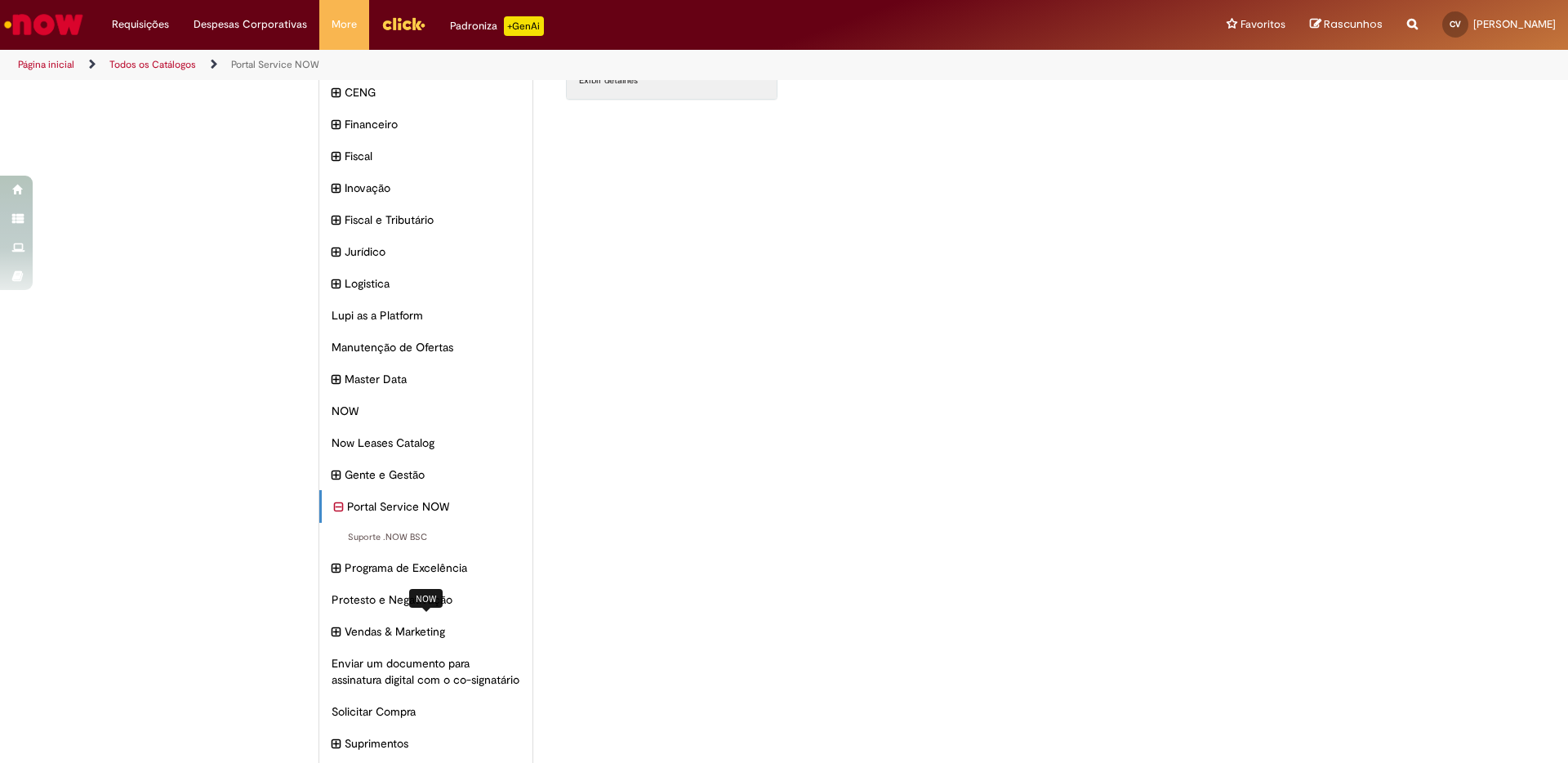
scroll to position [276, 0]
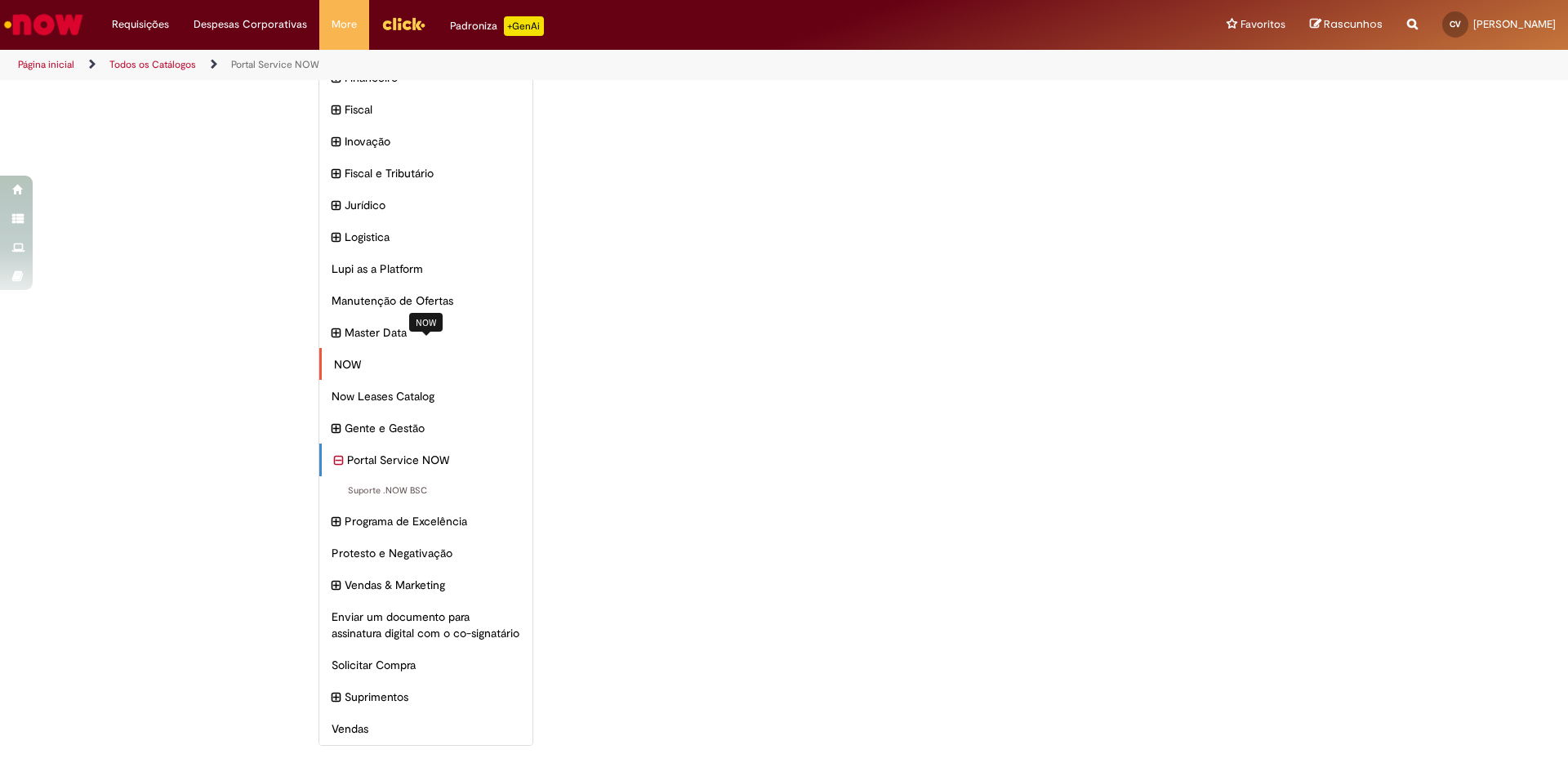
click at [342, 356] on span "NOW Itens" at bounding box center [426, 364] width 186 height 17
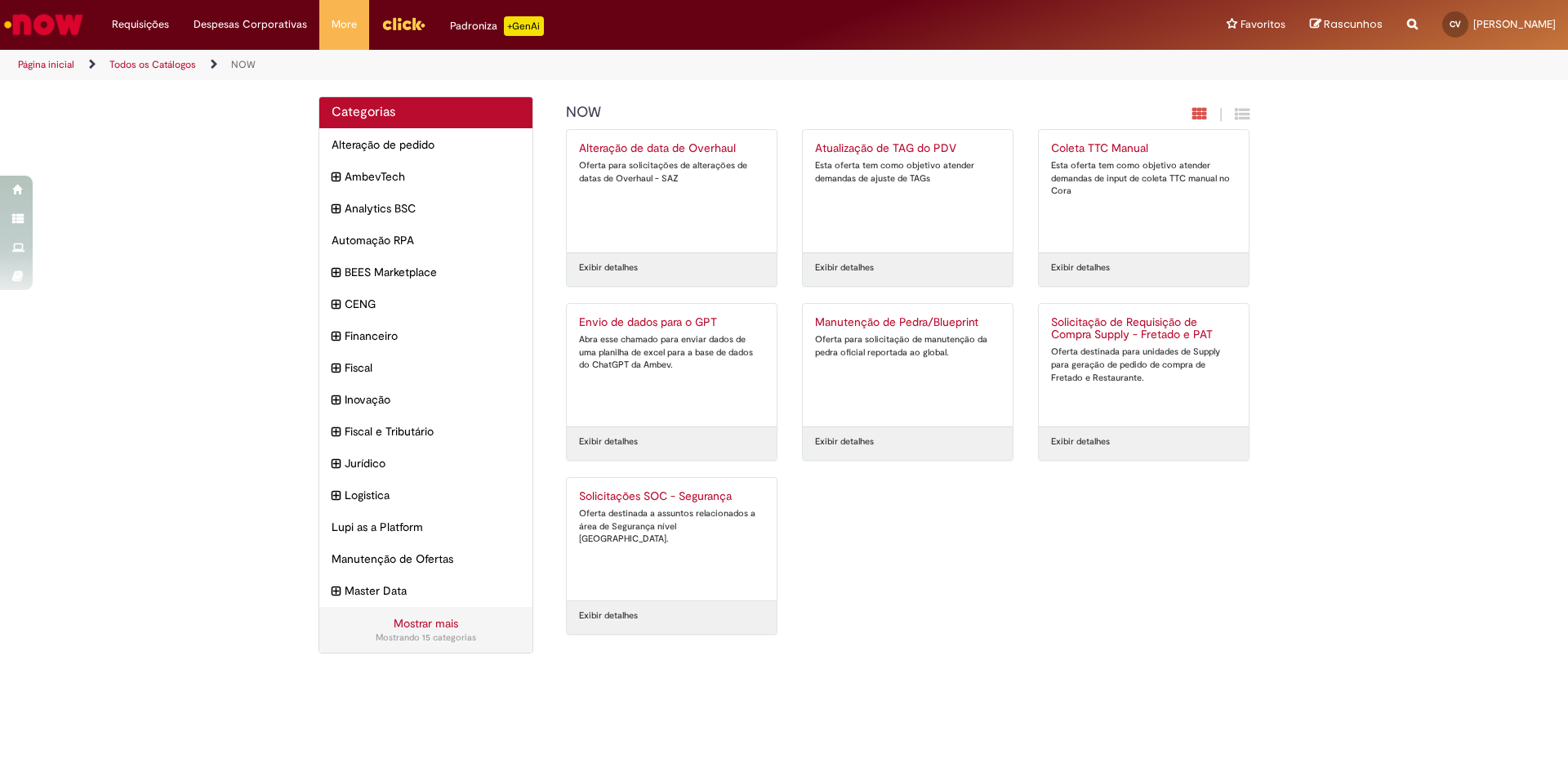
click at [418, 622] on link "Mostrar mais" at bounding box center [425, 622] width 64 height 15
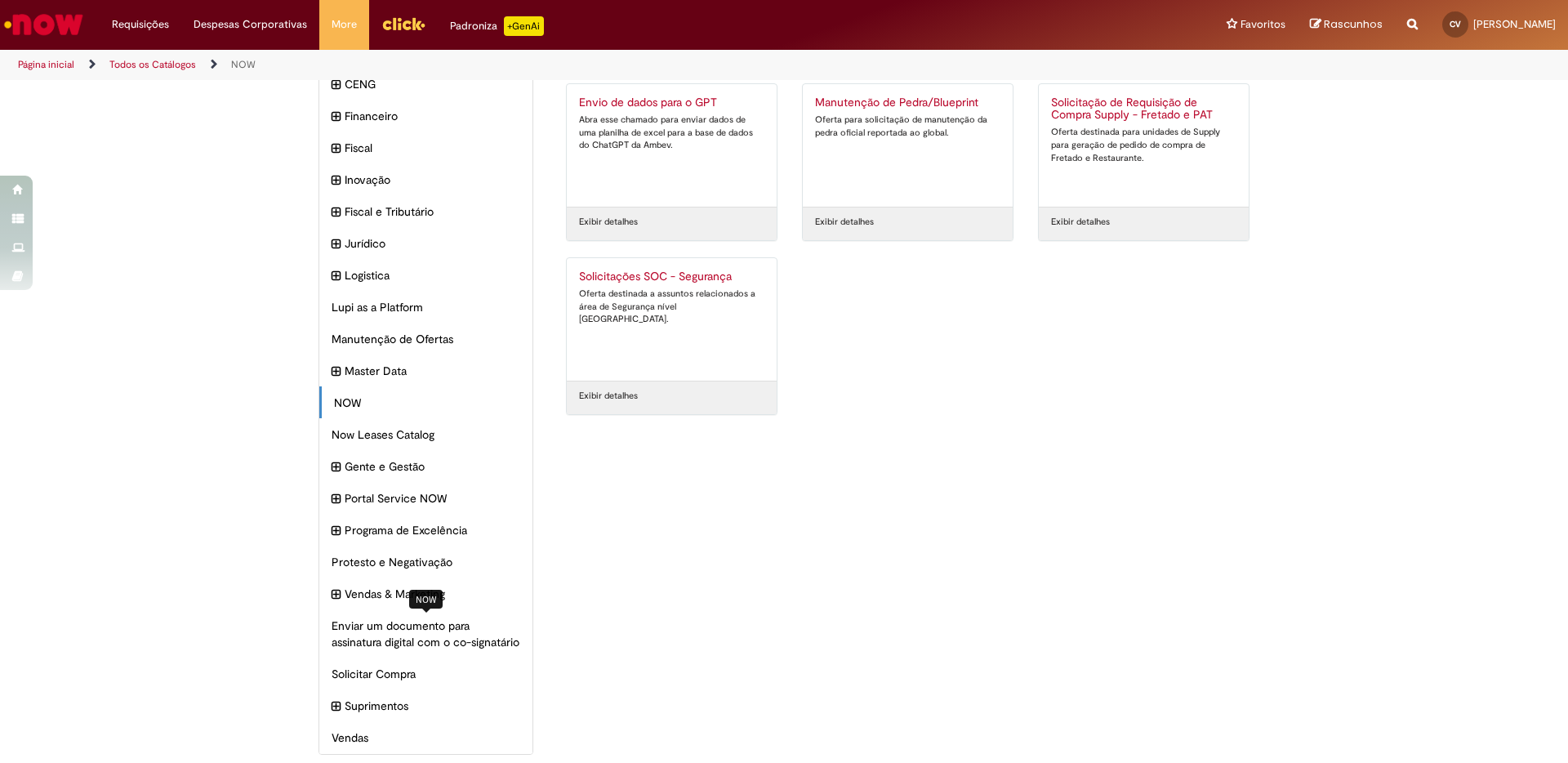
scroll to position [247, 0]
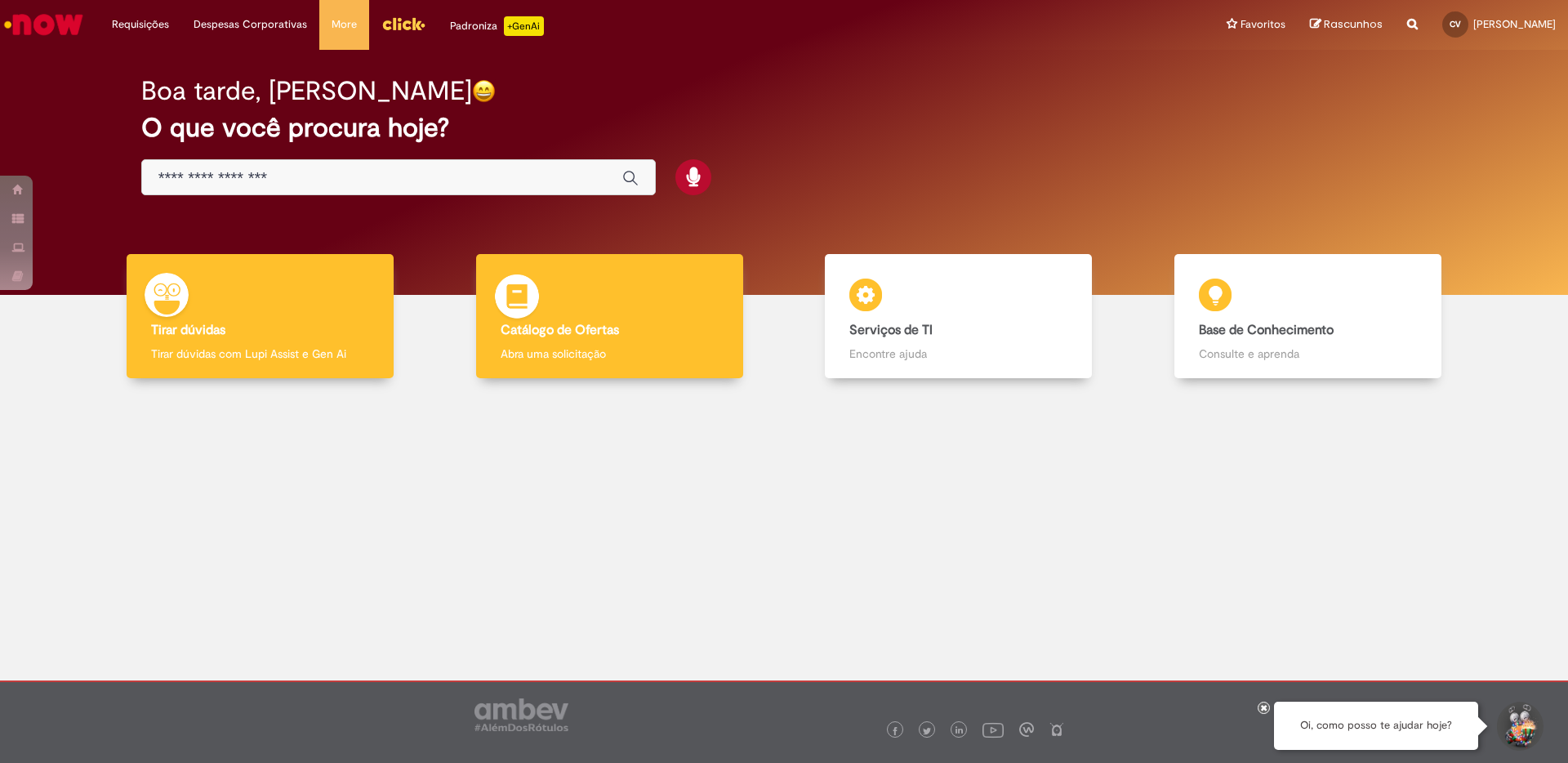
click at [593, 358] on p "Abra uma solicitação" at bounding box center [609, 353] width 218 height 17
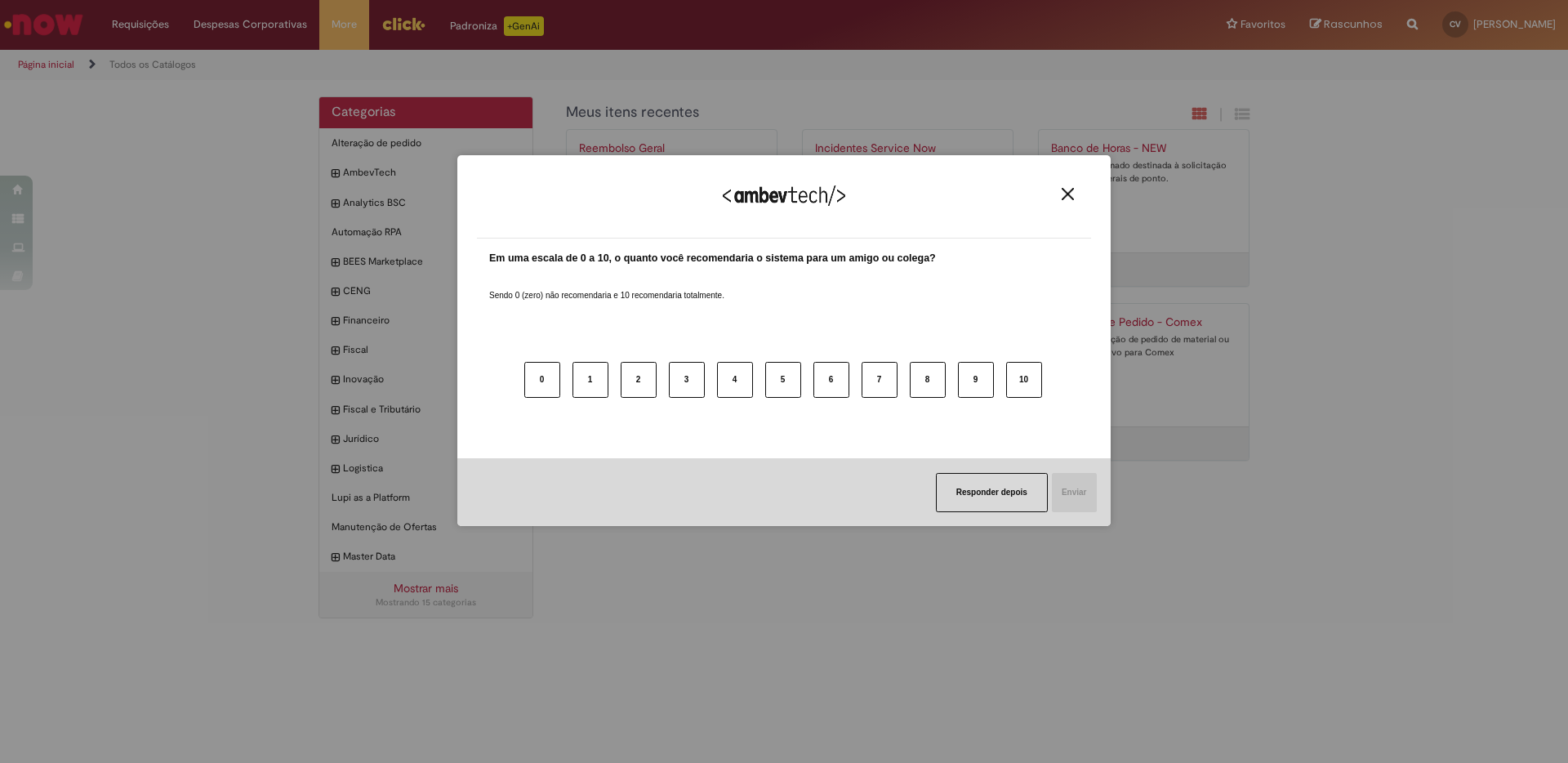
click at [1079, 187] on div "Agradecemos seu feedback!" at bounding box center [784, 206] width 614 height 63
click at [1072, 198] on img "Close" at bounding box center [1067, 193] width 13 height 13
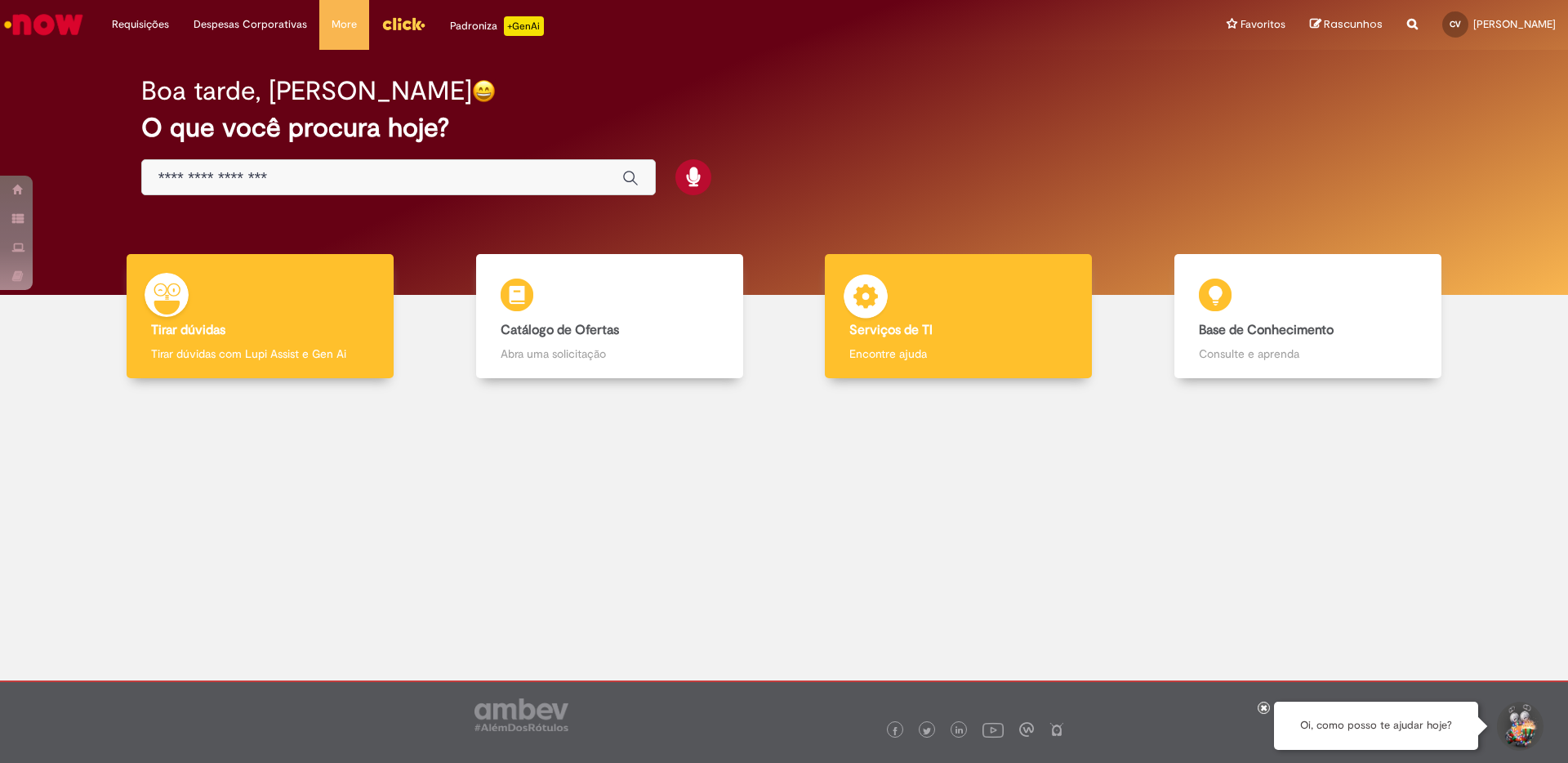
click at [999, 328] on h4 "Serviços de TI" at bounding box center [957, 330] width 218 height 15
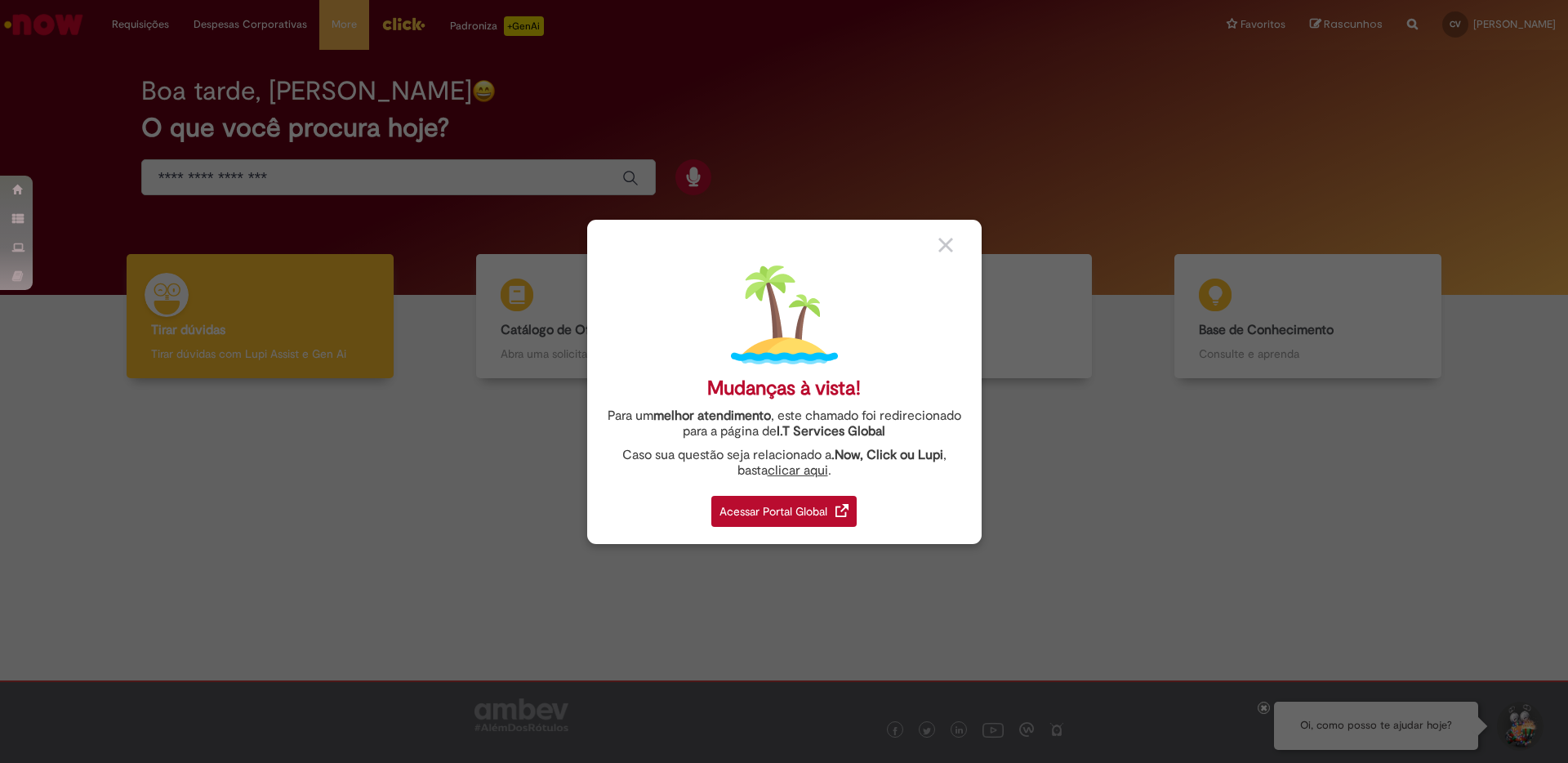
click at [784, 533] on div "Mudanças à vista! Para um melhor atendimento , este chamado foi redirecionado p…" at bounding box center [784, 382] width 394 height 324
click at [768, 523] on div "Acessar Portal Global" at bounding box center [784, 511] width 145 height 31
